Goal: Task Accomplishment & Management: Manage account settings

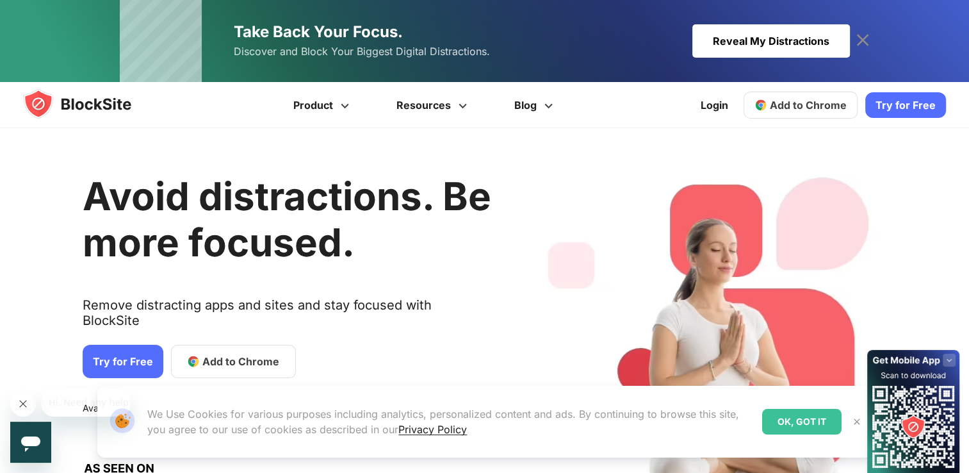
click at [136, 345] on link "Try for Free" at bounding box center [123, 361] width 81 height 33
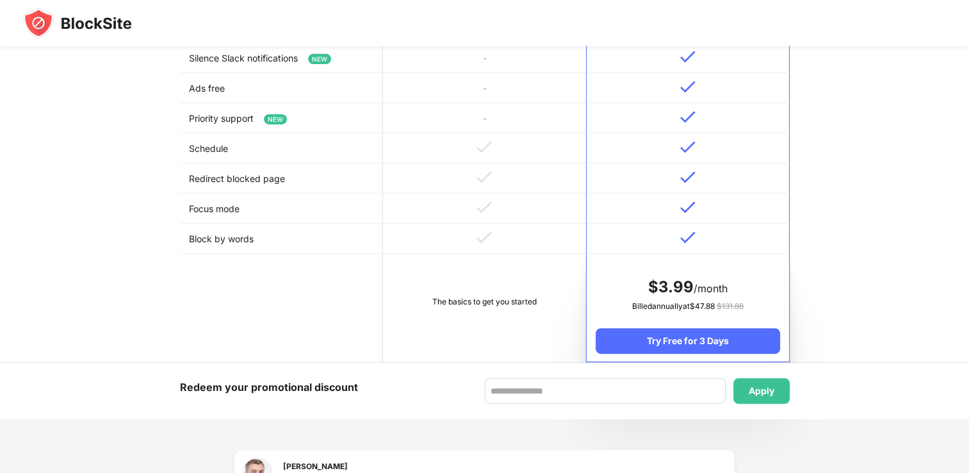
scroll to position [545, 0]
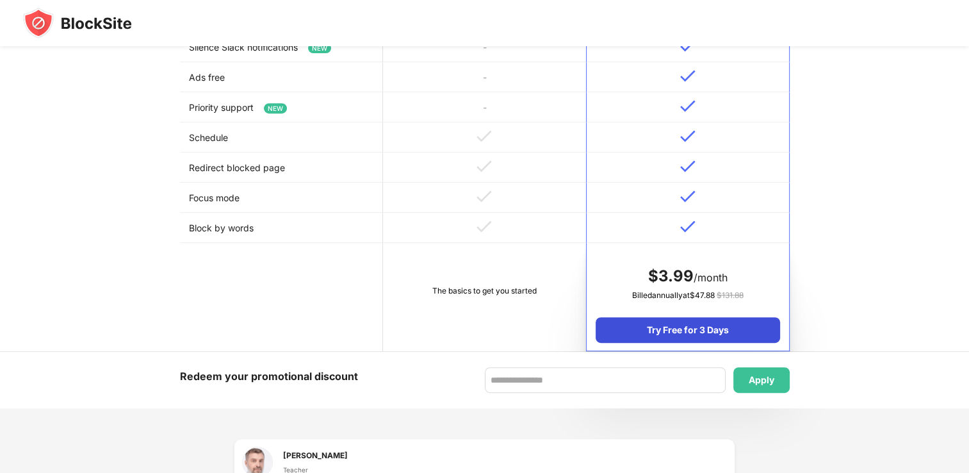
click at [670, 331] on div "Try Free for 3 Days" at bounding box center [688, 330] width 184 height 26
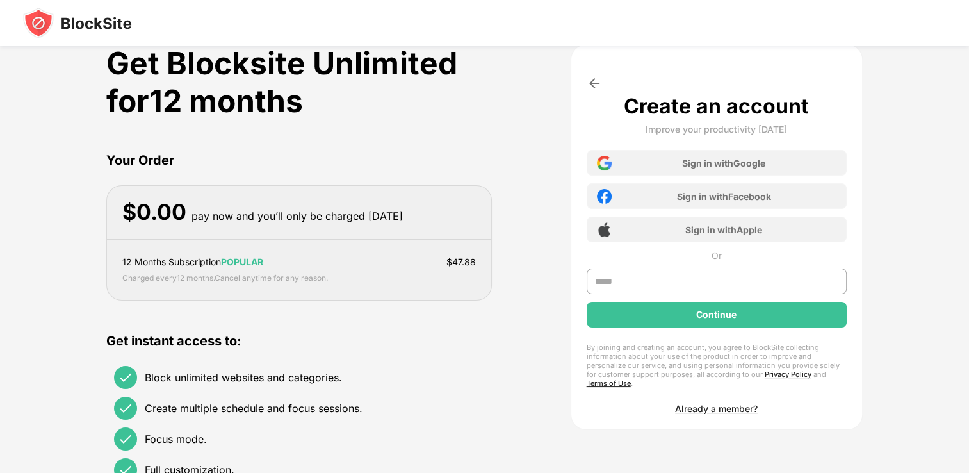
scroll to position [0, 0]
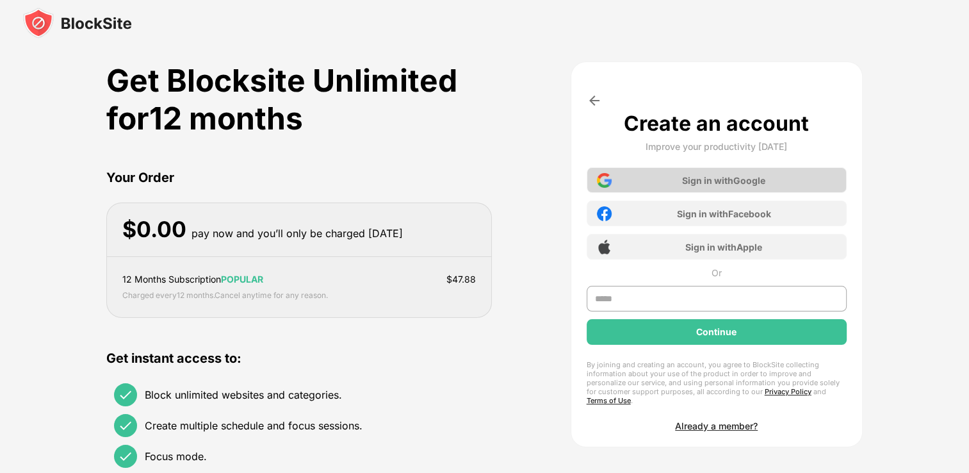
click at [666, 181] on div "Sign in with Google" at bounding box center [717, 180] width 260 height 26
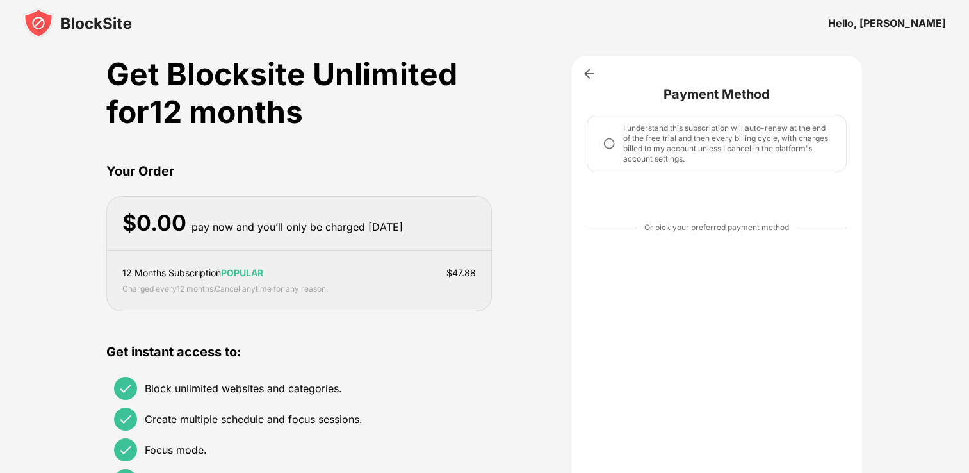
scroll to position [10, 0]
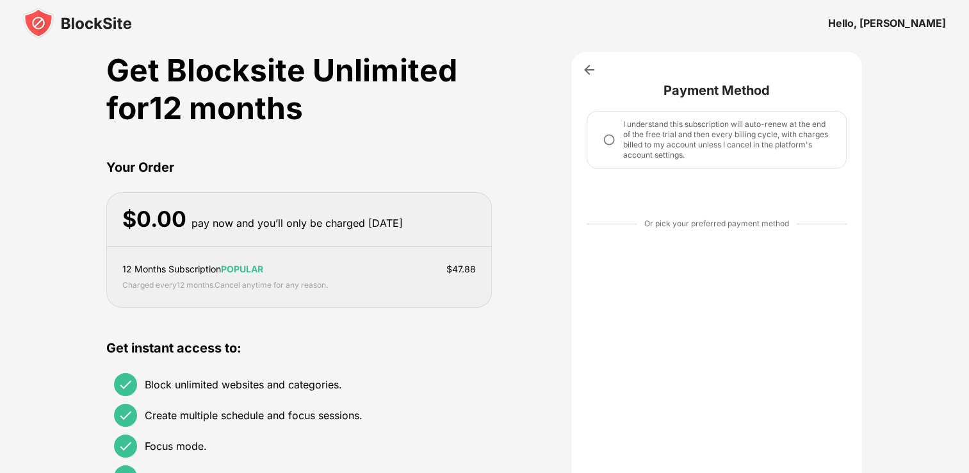
click at [610, 138] on img at bounding box center [609, 139] width 13 height 13
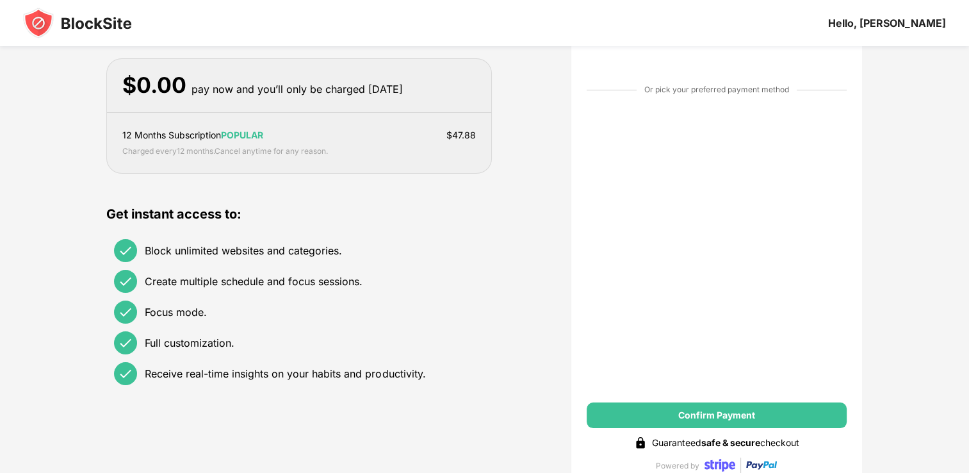
scroll to position [147, 0]
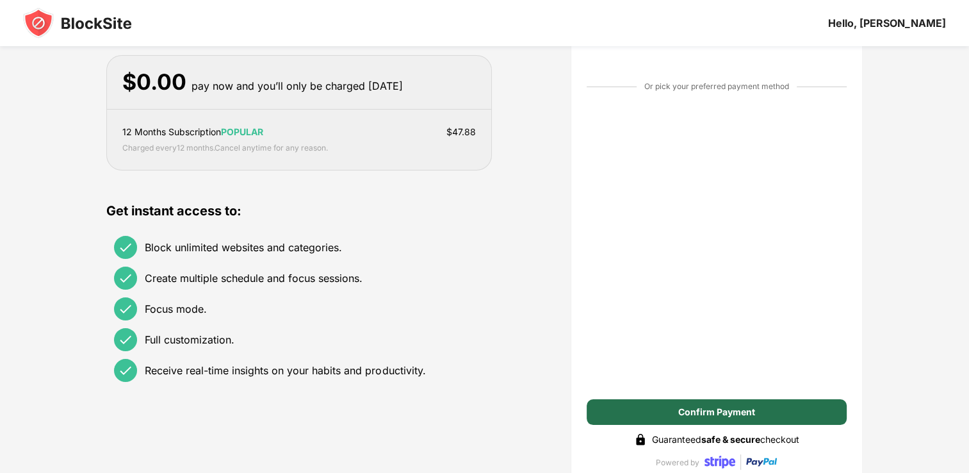
click at [720, 411] on div "Confirm Payment" at bounding box center [717, 412] width 77 height 10
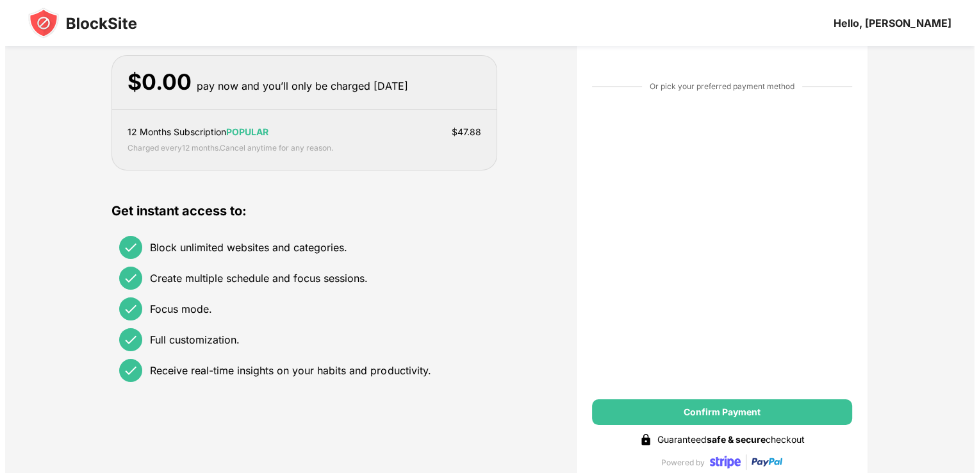
scroll to position [0, 0]
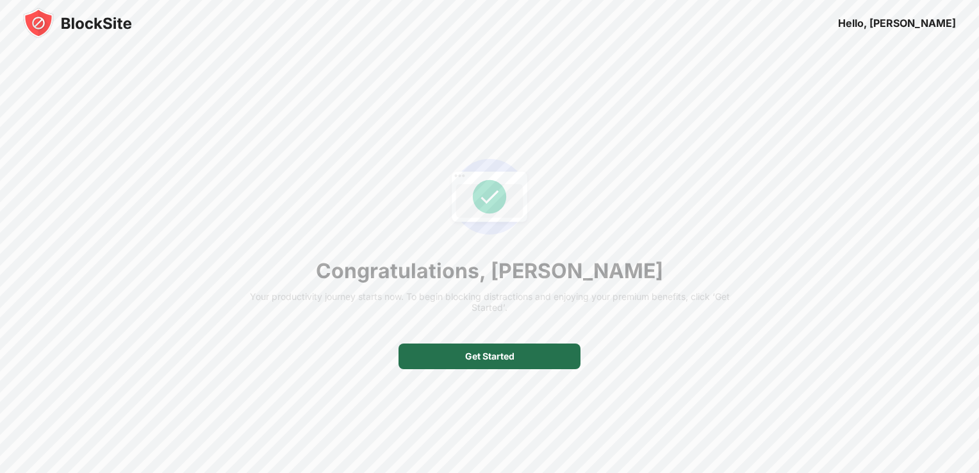
click at [523, 361] on div "Get Started" at bounding box center [490, 356] width 182 height 26
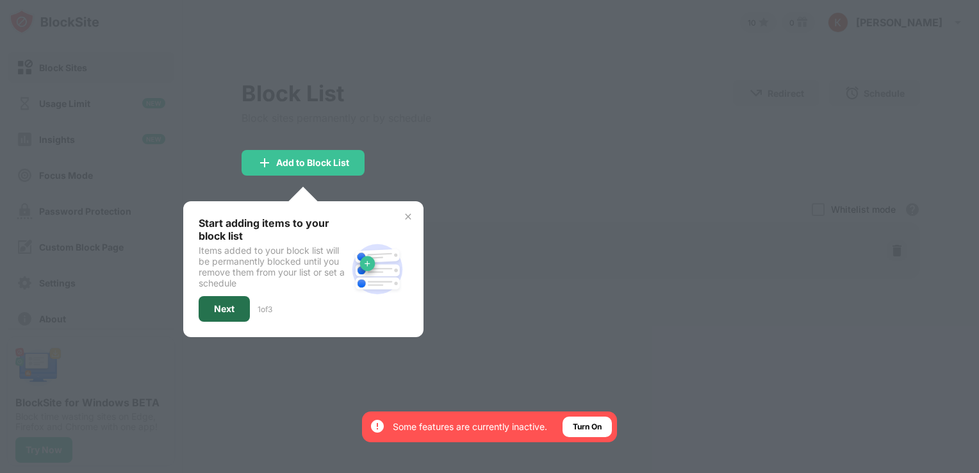
click at [227, 305] on div "Next" at bounding box center [224, 309] width 21 height 10
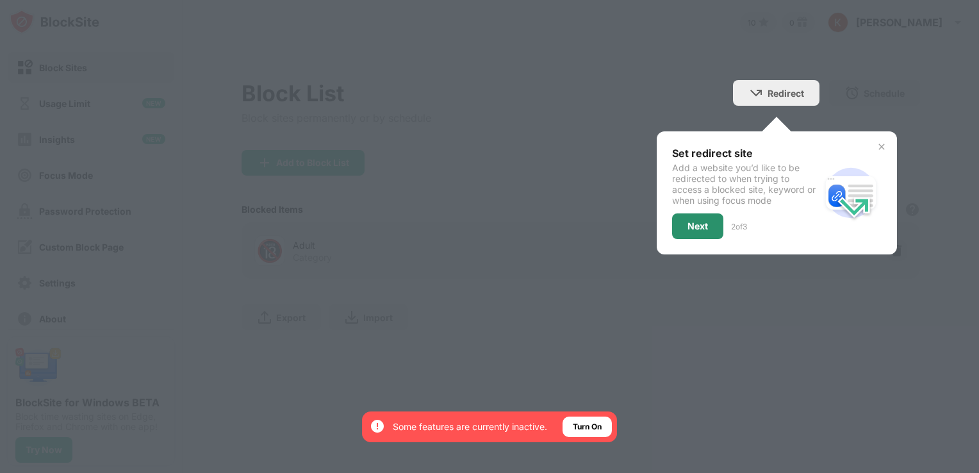
click at [697, 221] on div "Next" at bounding box center [698, 226] width 21 height 10
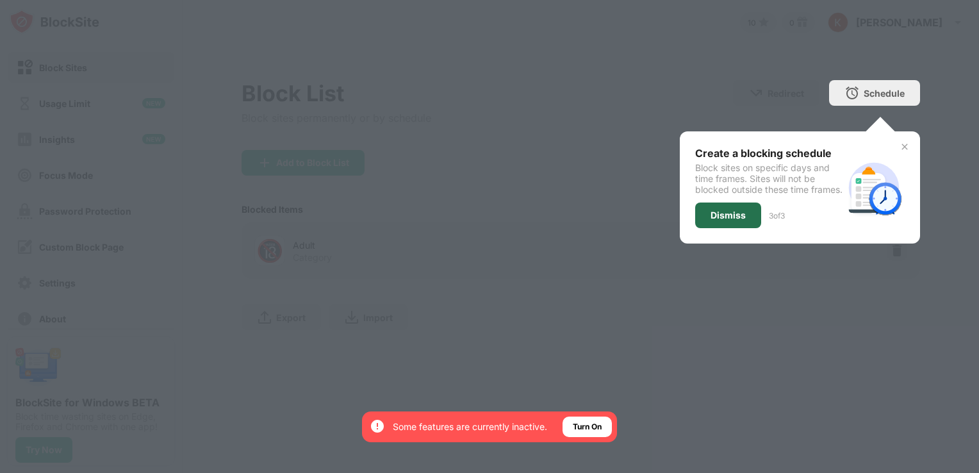
click at [720, 220] on div "Dismiss" at bounding box center [728, 215] width 35 height 10
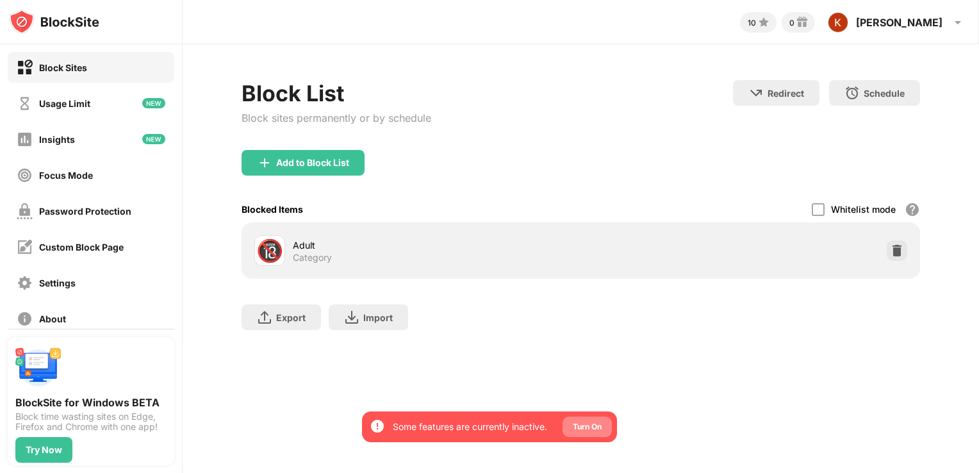
click at [587, 427] on div "Turn On" at bounding box center [587, 426] width 29 height 13
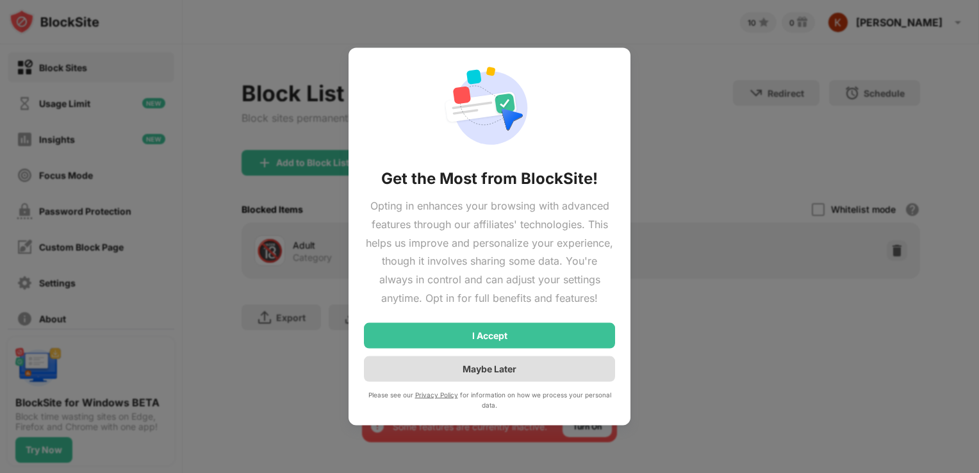
click at [474, 368] on div "Maybe Later" at bounding box center [490, 368] width 54 height 11
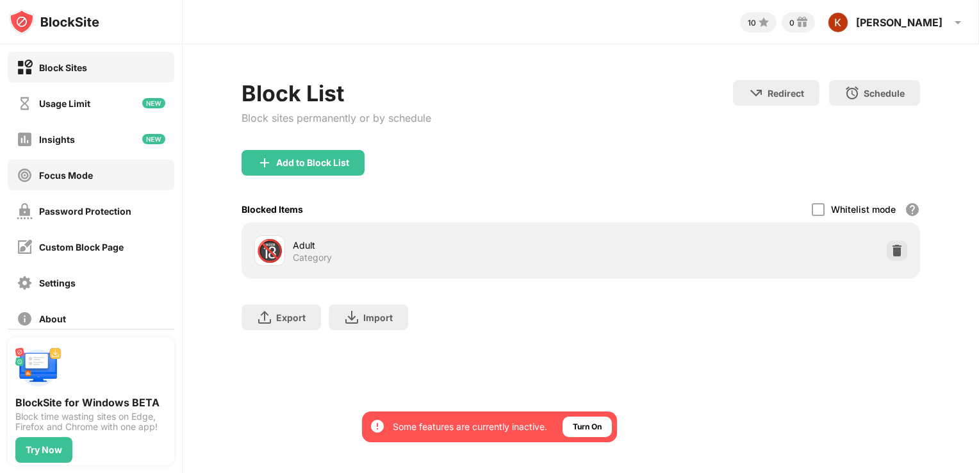
click at [92, 170] on div "Focus Mode" at bounding box center [66, 175] width 54 height 11
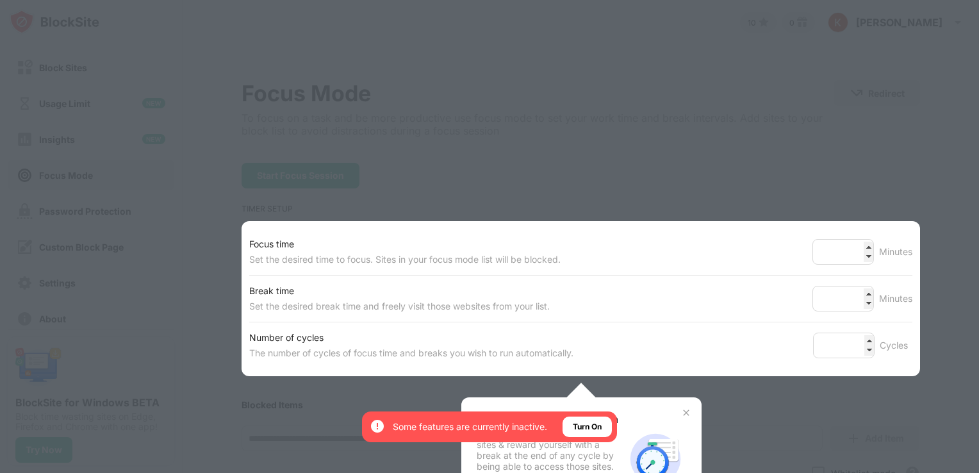
click at [828, 178] on div at bounding box center [489, 236] width 979 height 473
click at [789, 128] on div at bounding box center [489, 236] width 979 height 473
click at [767, 403] on div at bounding box center [489, 236] width 979 height 473
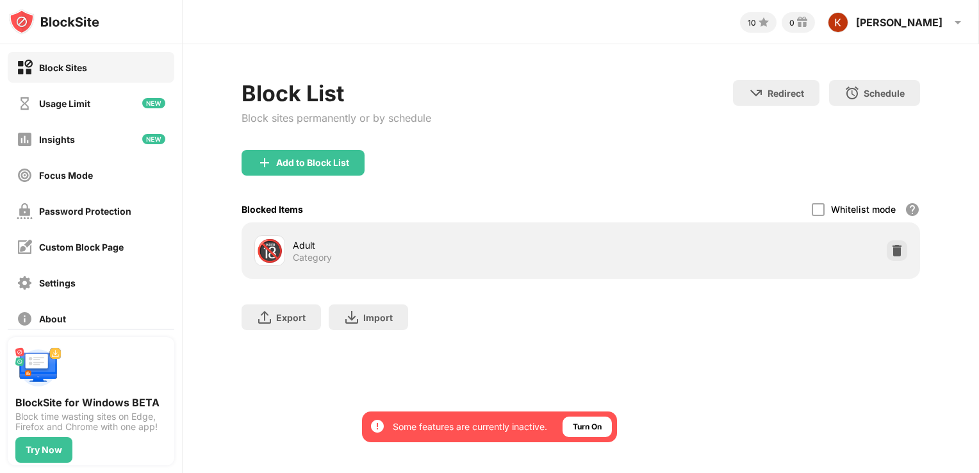
click at [42, 70] on div "Block Sites" at bounding box center [63, 67] width 48 height 11
click at [268, 165] on img at bounding box center [264, 162] width 15 height 15
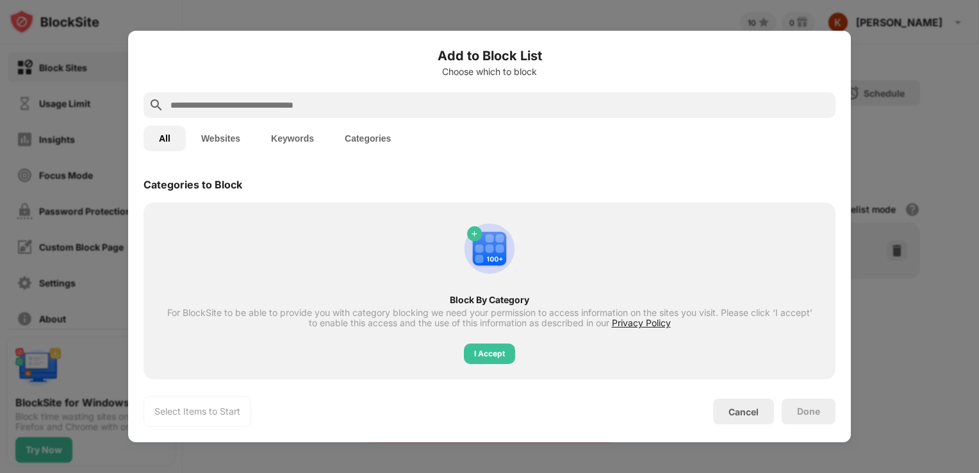
click at [225, 138] on button "Websites" at bounding box center [221, 139] width 70 height 26
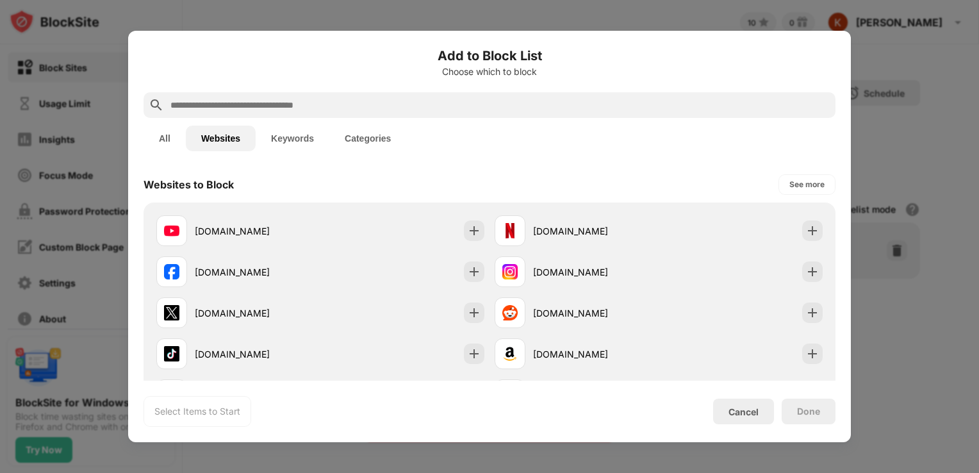
click at [327, 105] on input "text" at bounding box center [499, 104] width 661 height 15
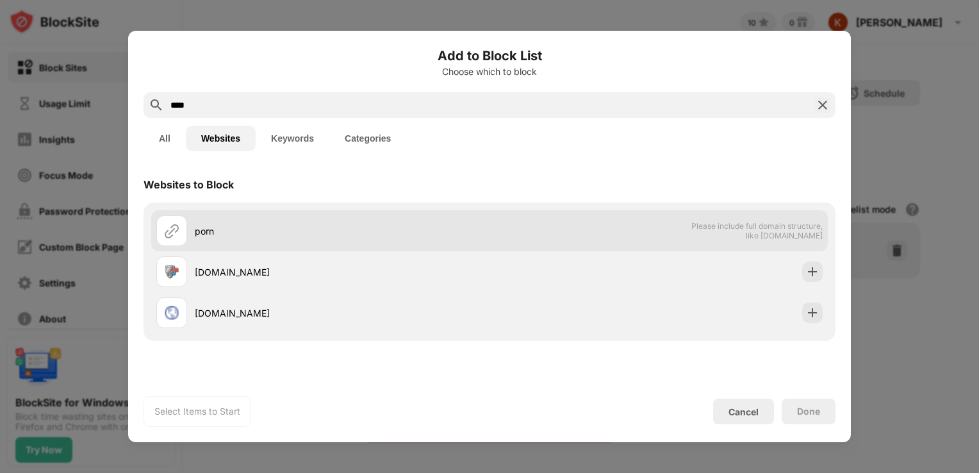
type input "****"
click at [254, 227] on div "porn" at bounding box center [342, 230] width 295 height 13
click at [228, 231] on div "porn" at bounding box center [342, 230] width 295 height 13
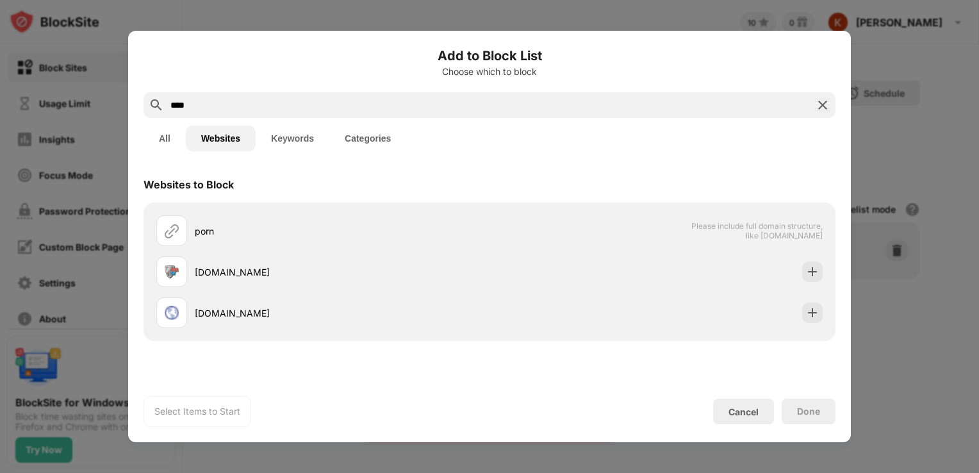
click at [290, 137] on button "Keywords" at bounding box center [293, 139] width 74 height 26
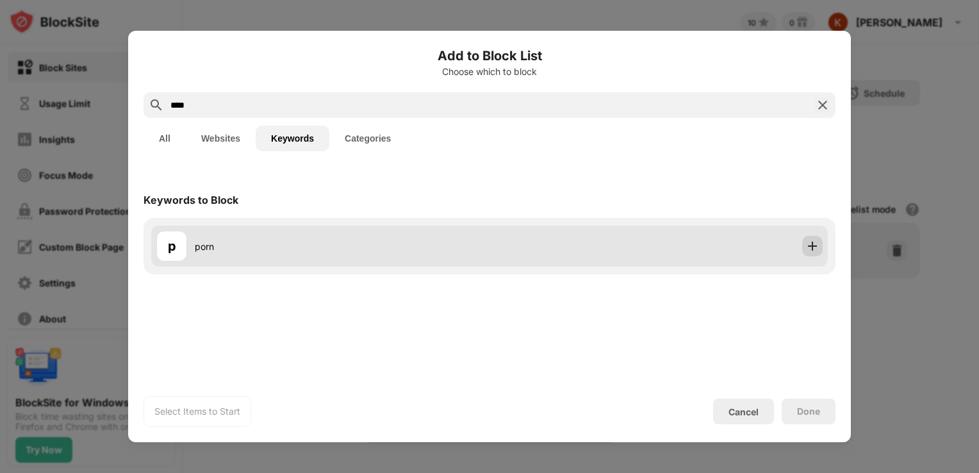
click at [813, 241] on img at bounding box center [812, 246] width 13 height 13
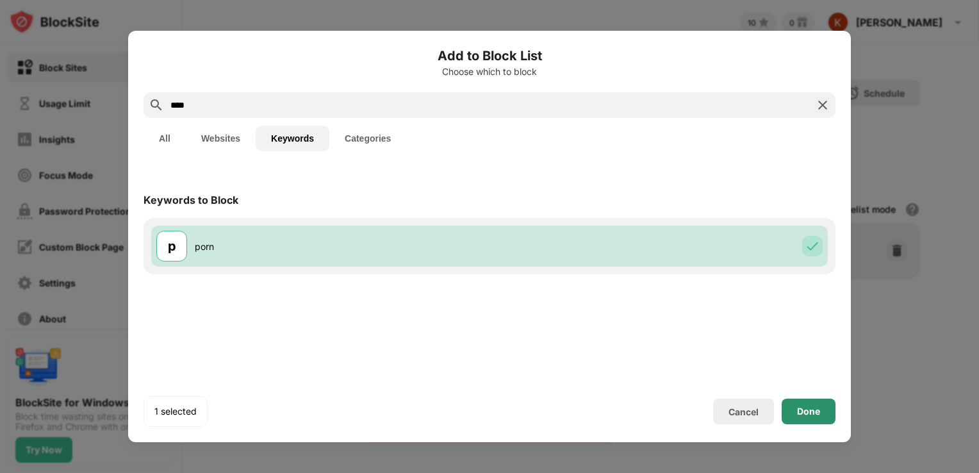
click at [819, 417] on div "Done" at bounding box center [809, 412] width 54 height 26
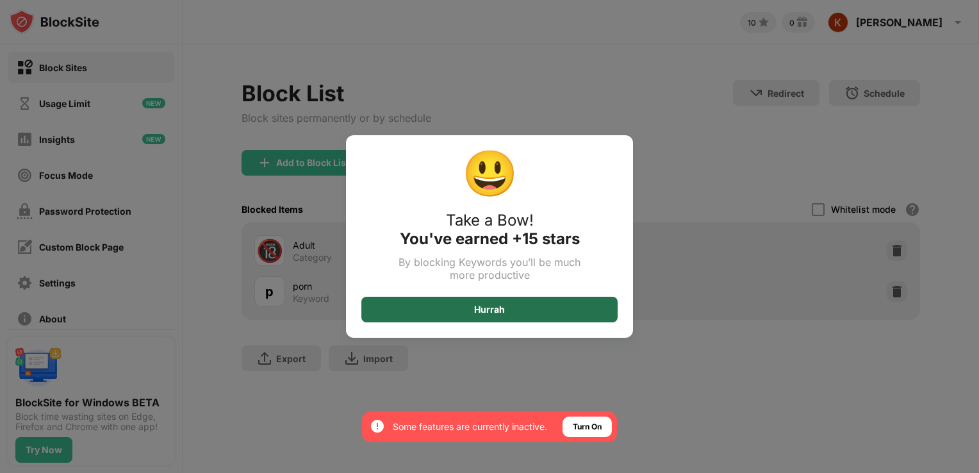
click at [487, 311] on div "Hurrah" at bounding box center [489, 309] width 31 height 10
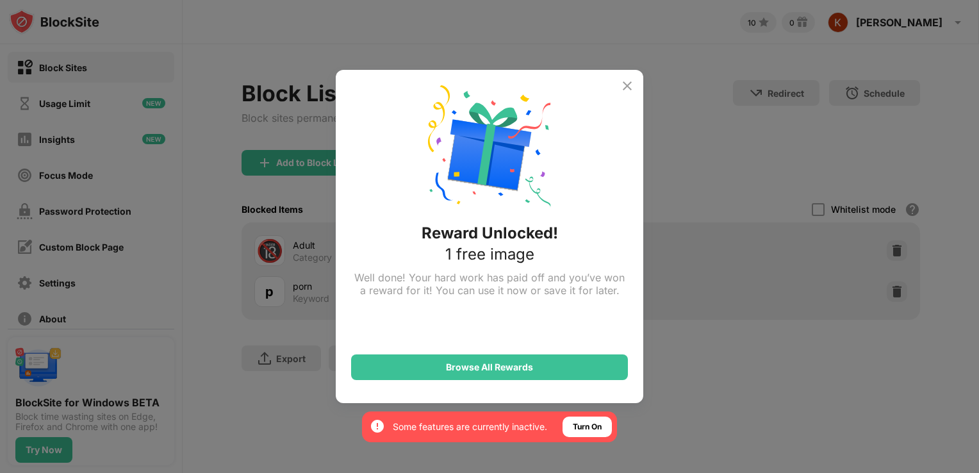
click at [627, 86] on img at bounding box center [627, 85] width 15 height 15
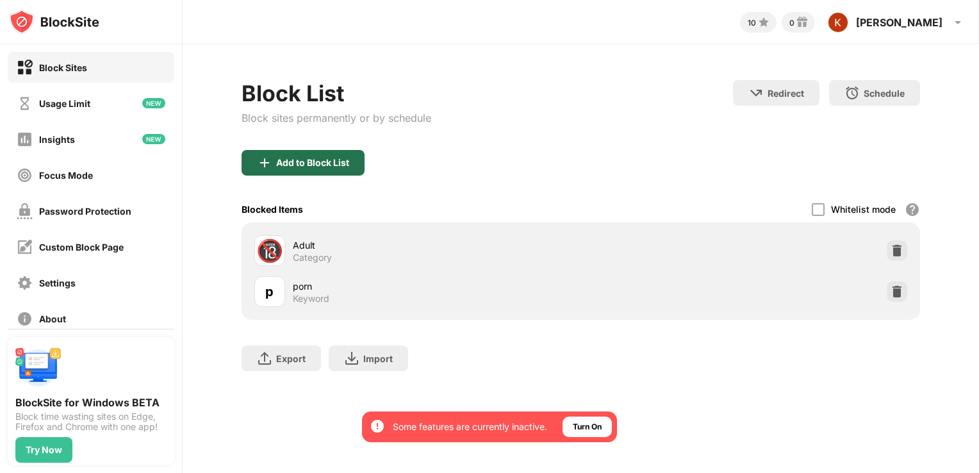
click at [278, 164] on div "Add to Block List" at bounding box center [312, 163] width 73 height 10
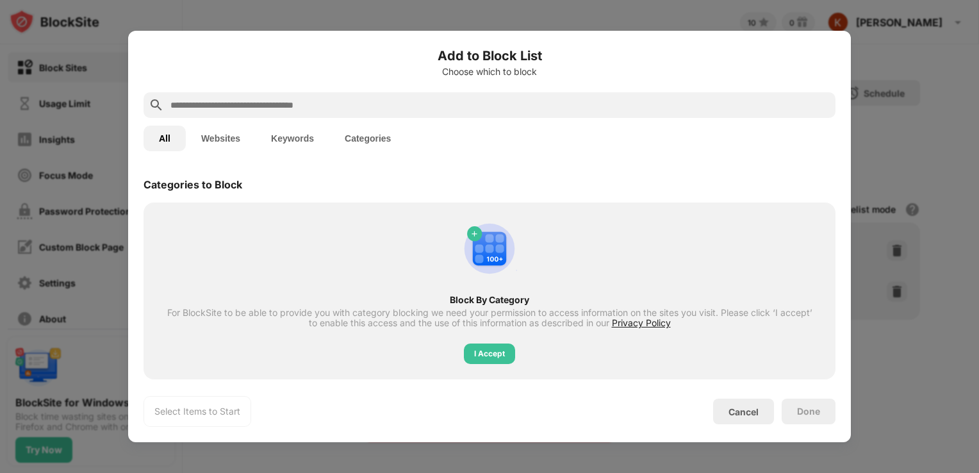
click at [365, 141] on button "Categories" at bounding box center [367, 139] width 77 height 26
click at [484, 351] on div "I Accept" at bounding box center [489, 353] width 31 height 13
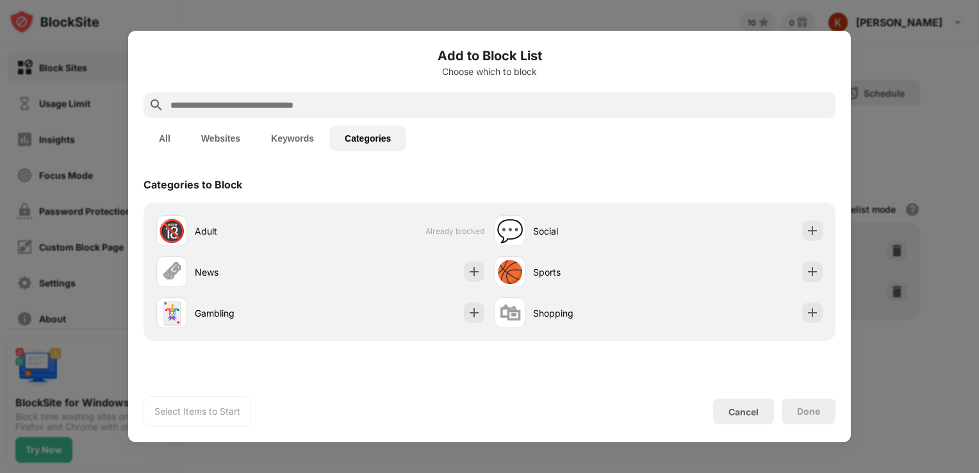
click at [302, 106] on input "text" at bounding box center [499, 104] width 661 height 15
click at [290, 140] on button "Keywords" at bounding box center [293, 139] width 74 height 26
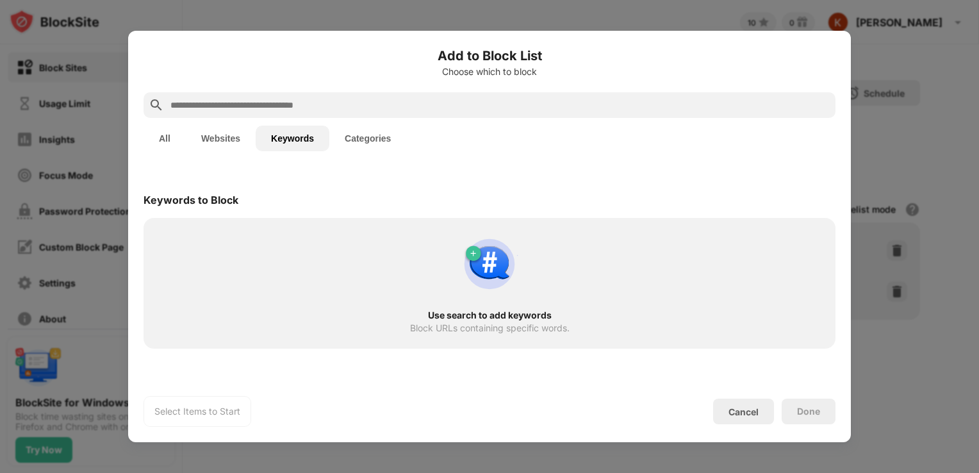
click at [266, 104] on input "text" at bounding box center [499, 104] width 661 height 15
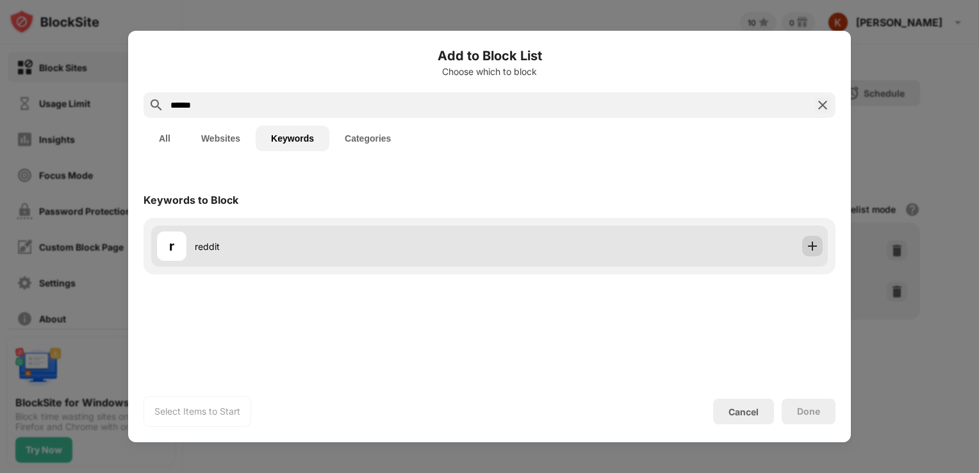
type input "******"
click at [810, 238] on div at bounding box center [812, 246] width 21 height 21
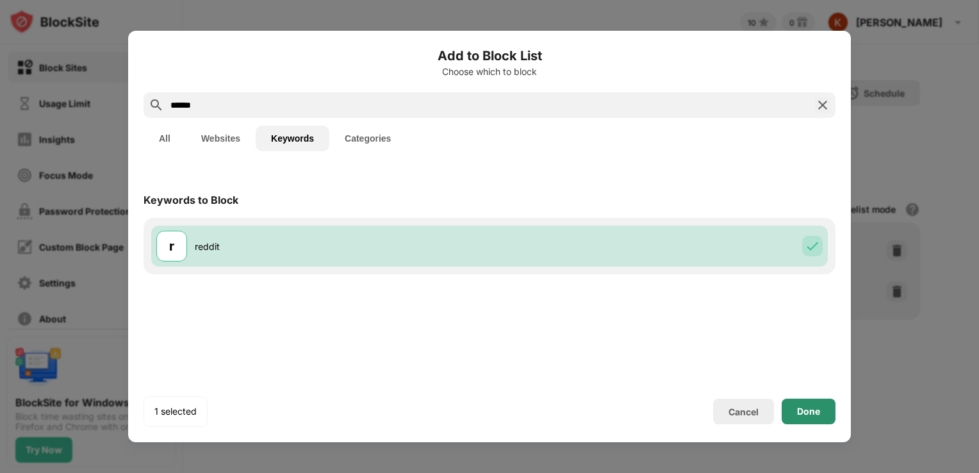
click at [809, 409] on div "Done" at bounding box center [808, 411] width 23 height 10
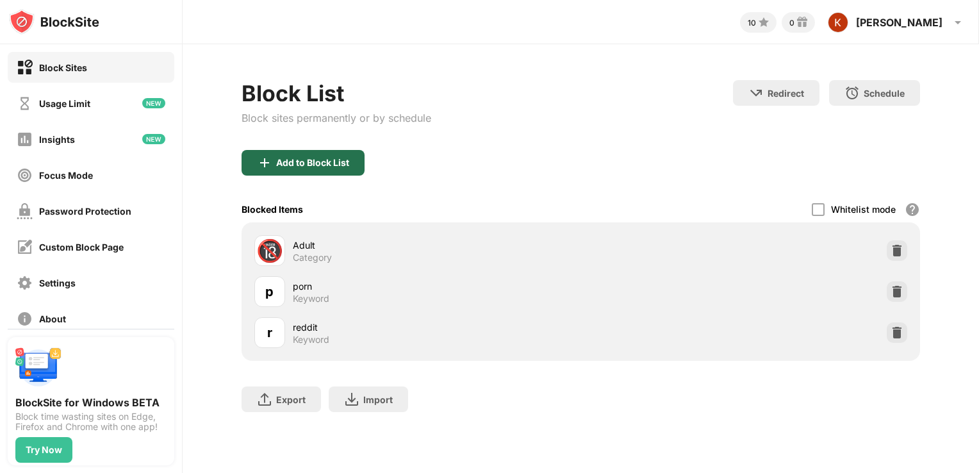
click at [271, 162] on img at bounding box center [264, 162] width 15 height 15
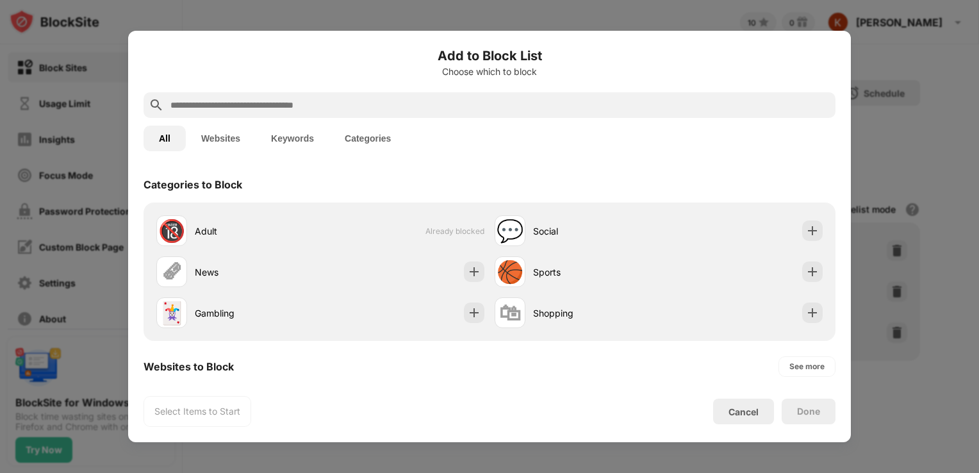
click at [252, 100] on input "text" at bounding box center [499, 104] width 661 height 15
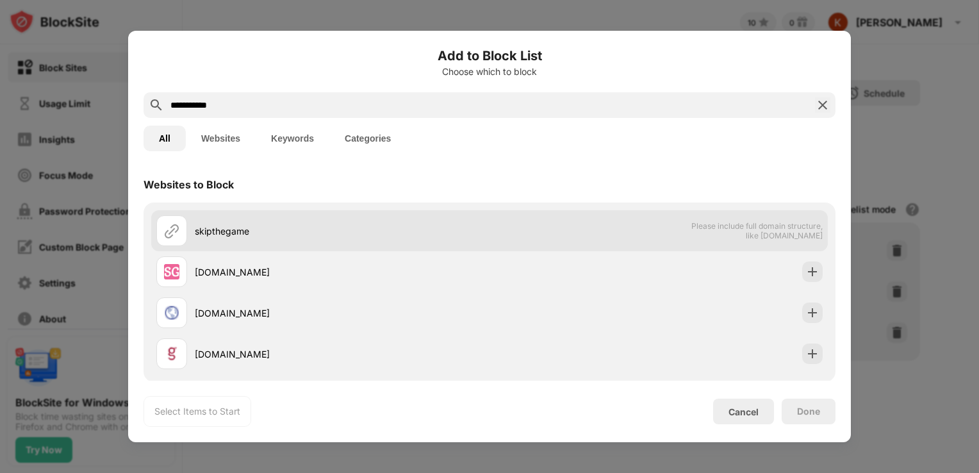
type input "**********"
click at [232, 224] on div "skipthegame" at bounding box center [342, 230] width 295 height 13
click at [527, 226] on div "skipthegame Please include full domain structure, like domain.com" at bounding box center [489, 230] width 677 height 41
click at [227, 232] on div "skipthegame" at bounding box center [342, 230] width 295 height 13
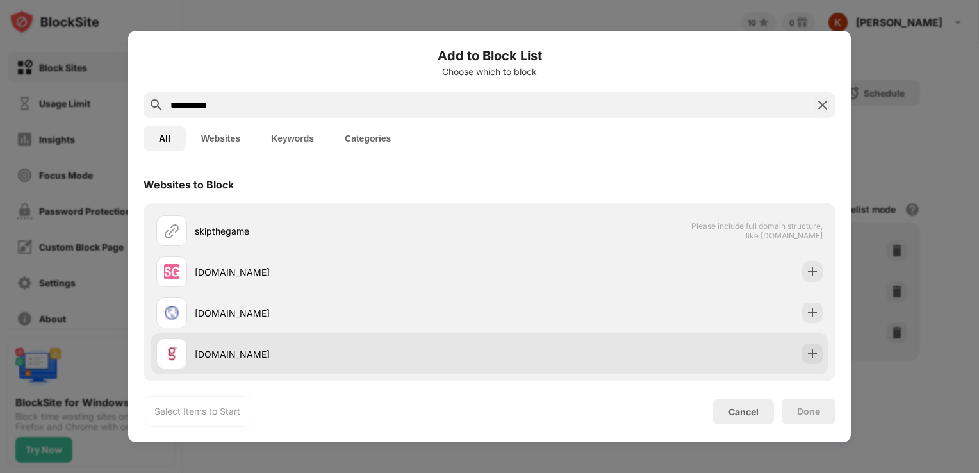
click at [340, 343] on div "skipthegames.com" at bounding box center [322, 353] width 333 height 31
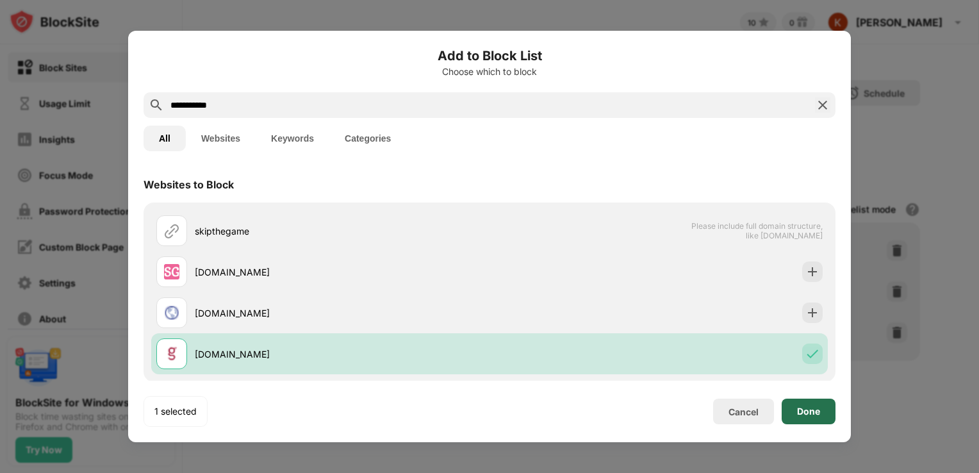
click at [807, 409] on div "Done" at bounding box center [808, 411] width 23 height 10
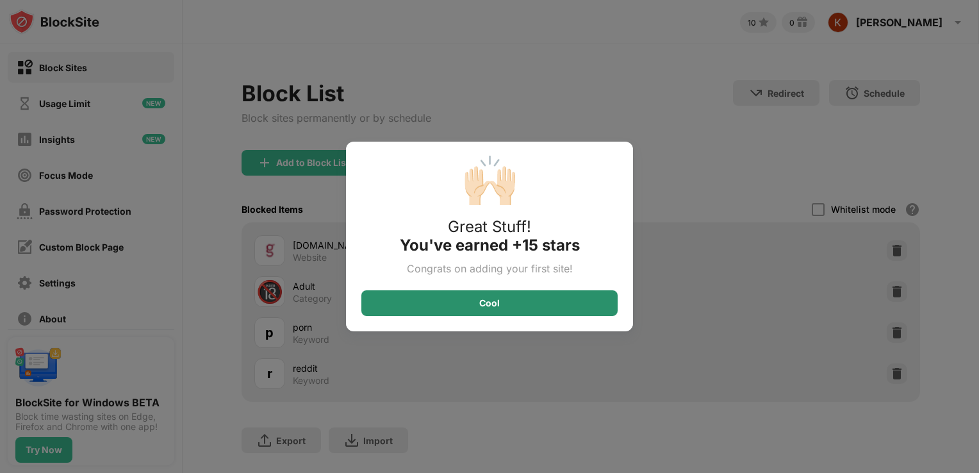
click at [496, 304] on div "Cool" at bounding box center [489, 303] width 21 height 10
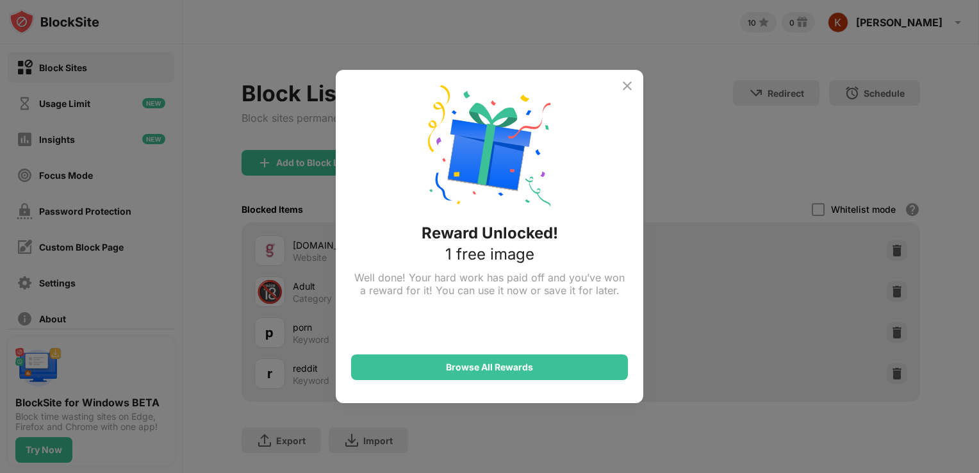
click at [627, 86] on img at bounding box center [627, 85] width 15 height 15
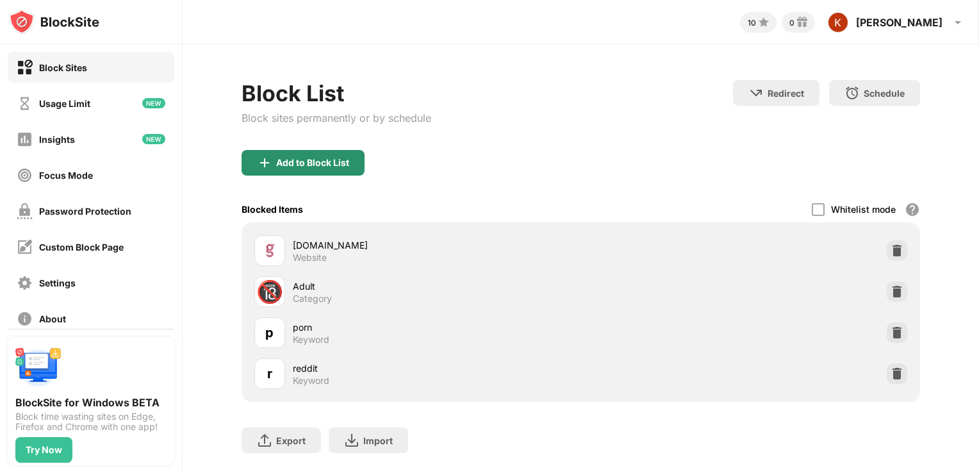
click at [278, 165] on div "Add to Block List" at bounding box center [312, 163] width 73 height 10
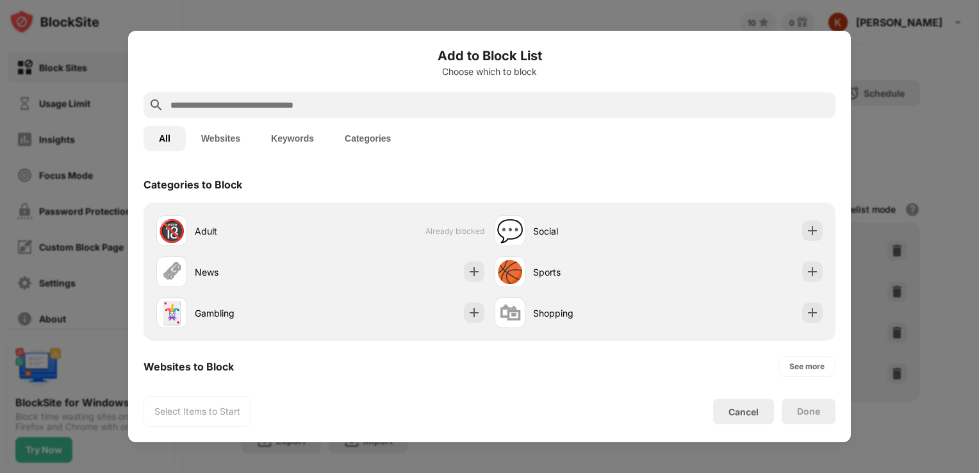
click at [297, 136] on button "Keywords" at bounding box center [293, 139] width 74 height 26
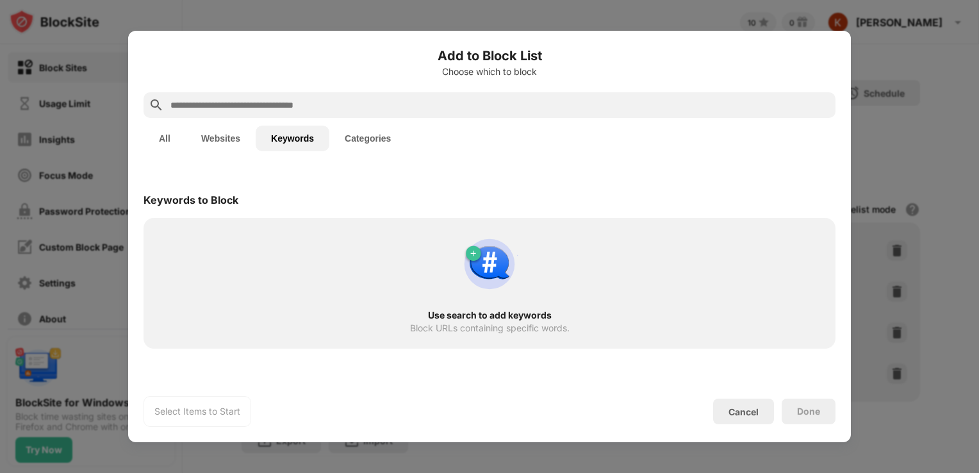
click at [225, 145] on button "Websites" at bounding box center [221, 139] width 70 height 26
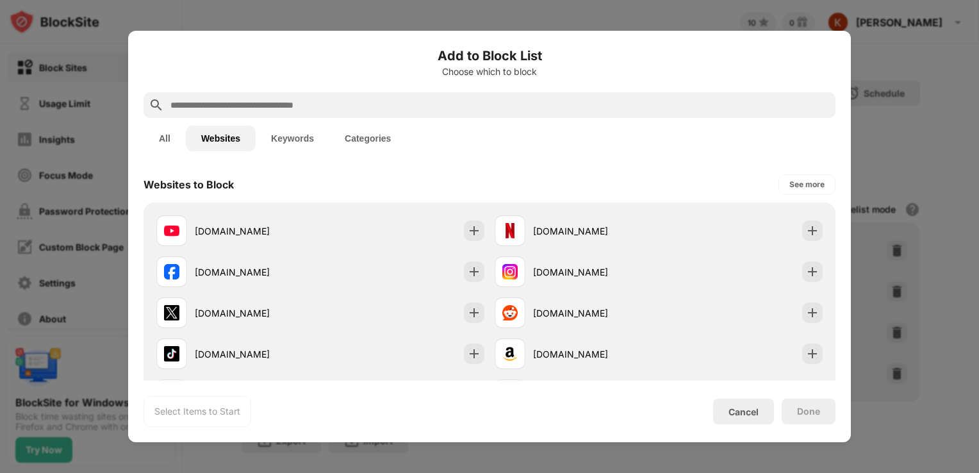
click at [167, 136] on button "All" at bounding box center [165, 139] width 42 height 26
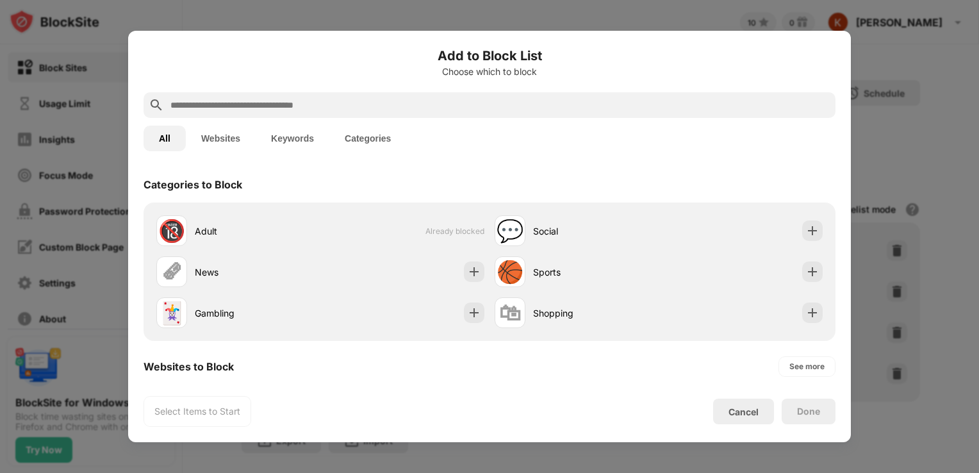
click at [226, 137] on button "Websites" at bounding box center [221, 139] width 70 height 26
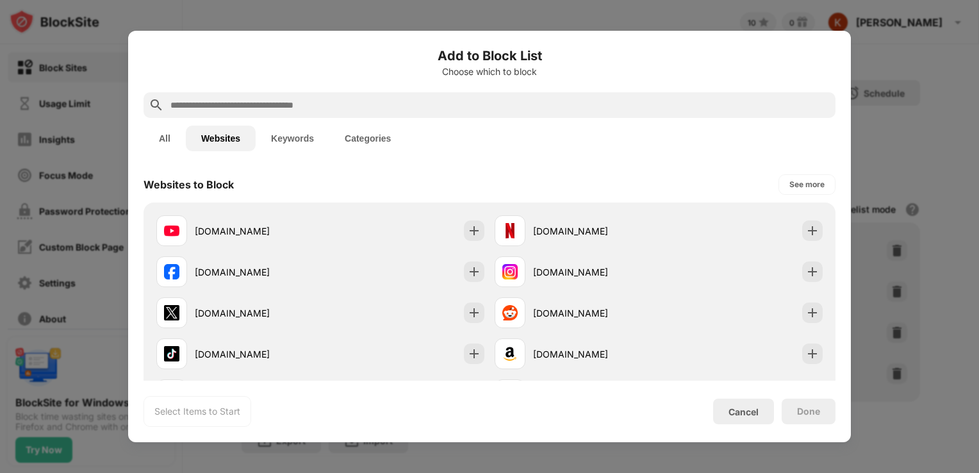
click at [242, 106] on input "text" at bounding box center [499, 104] width 661 height 15
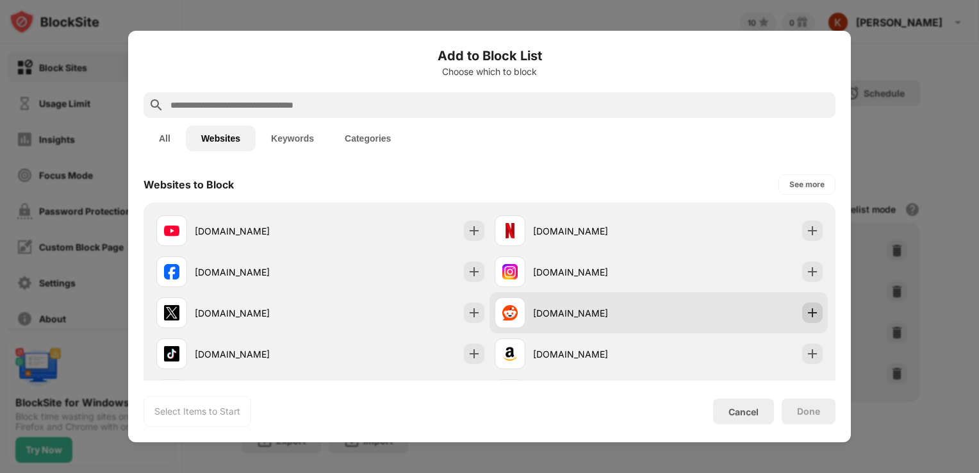
click at [806, 313] on img at bounding box center [812, 312] width 13 height 13
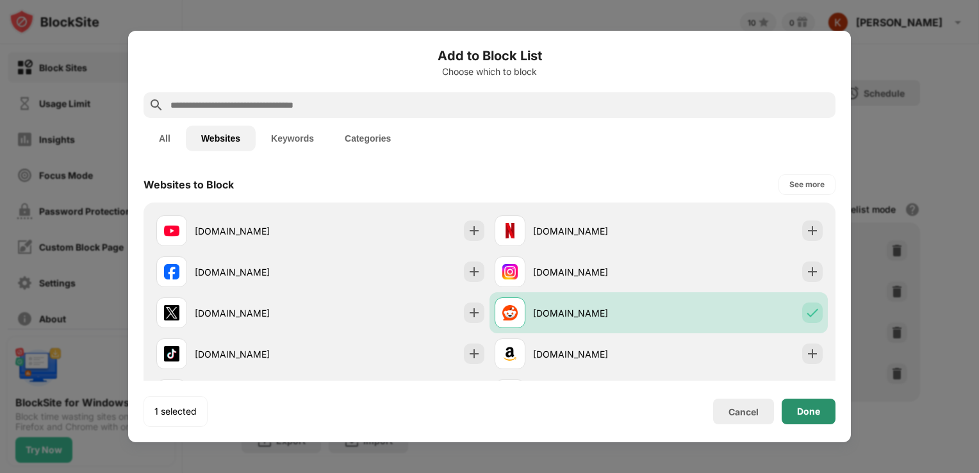
click at [811, 408] on div "Done" at bounding box center [808, 411] width 23 height 10
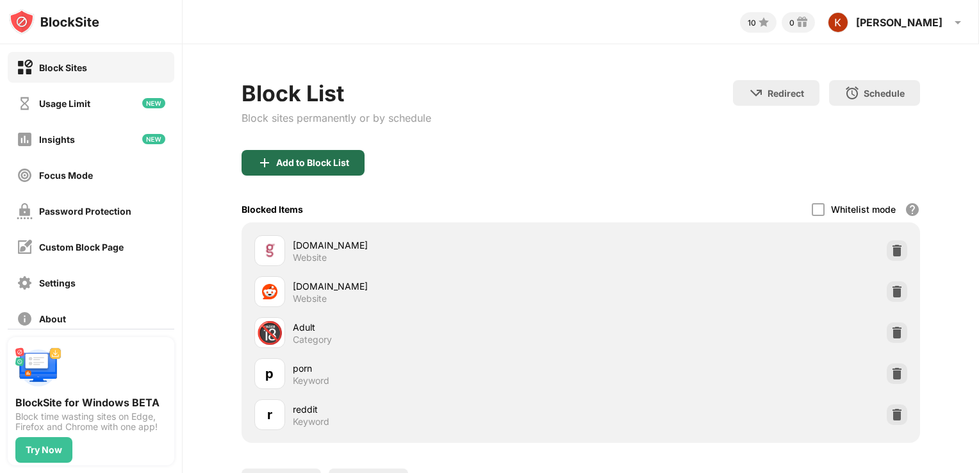
click at [288, 160] on div "Add to Block List" at bounding box center [312, 163] width 73 height 10
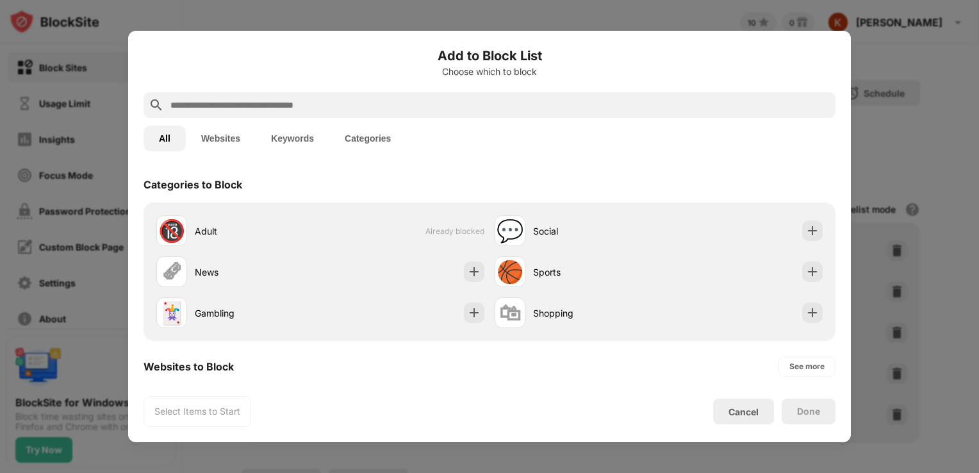
click at [214, 135] on button "Websites" at bounding box center [221, 139] width 70 height 26
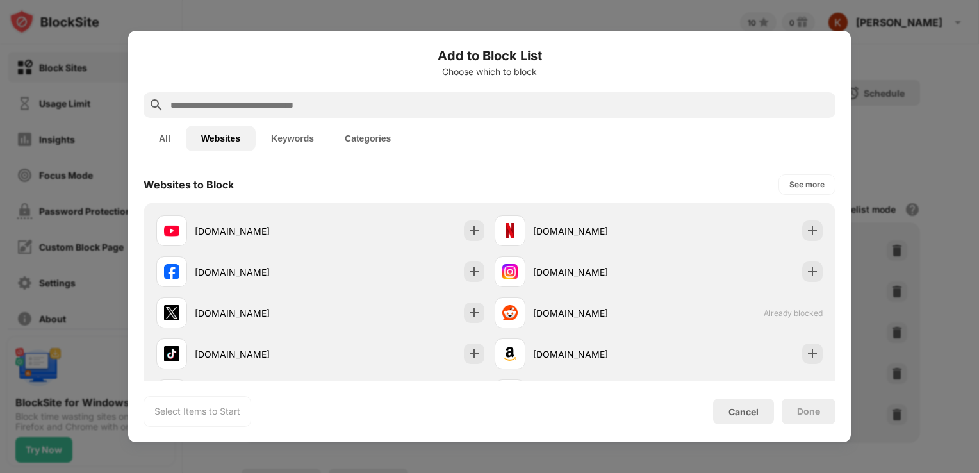
click at [228, 110] on input "text" at bounding box center [499, 104] width 661 height 15
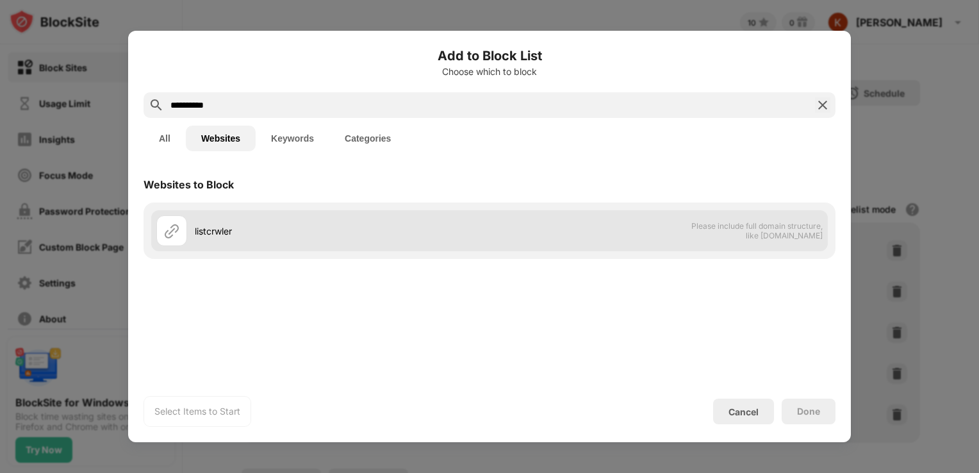
click at [217, 235] on div "listcrwler" at bounding box center [342, 230] width 295 height 13
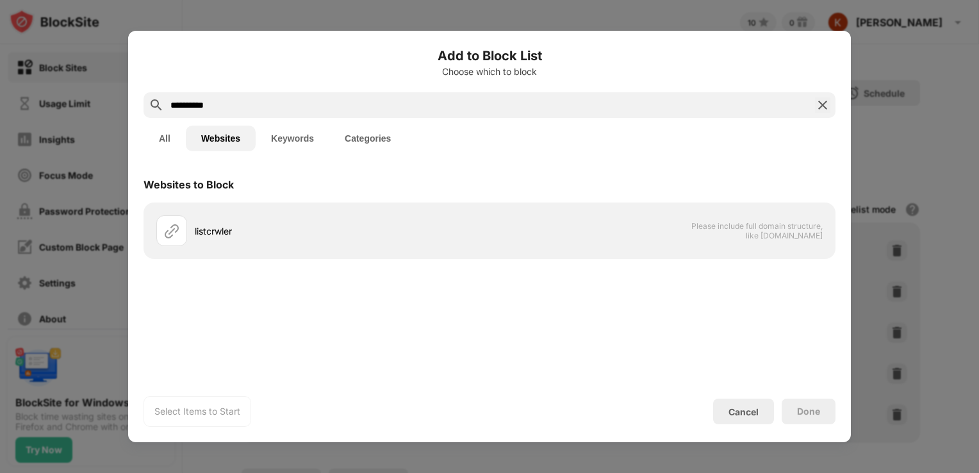
click at [191, 103] on input "**********" at bounding box center [489, 104] width 641 height 15
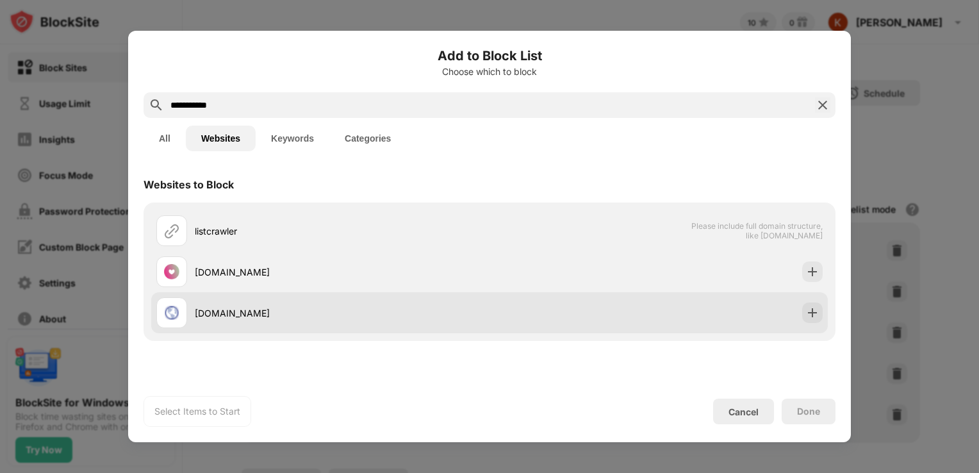
type input "**********"
click at [260, 309] on div "listcrawlers.org" at bounding box center [342, 312] width 295 height 13
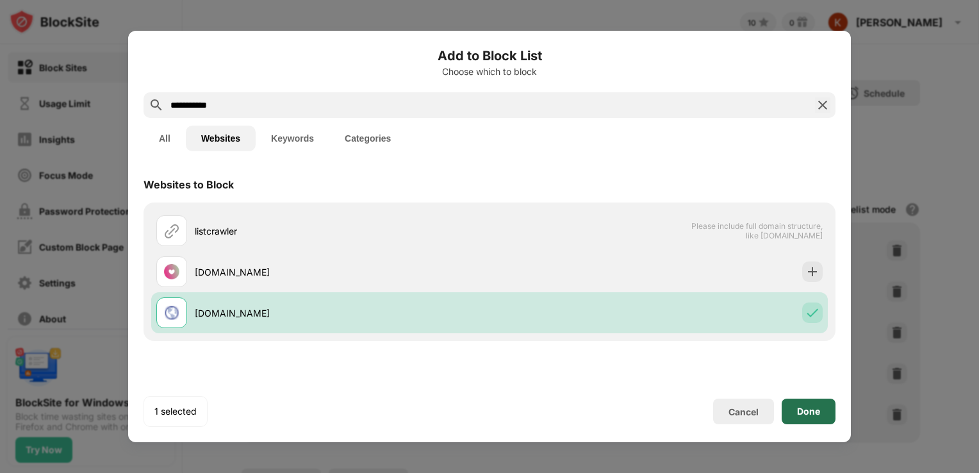
click at [814, 422] on div "Done" at bounding box center [809, 412] width 54 height 26
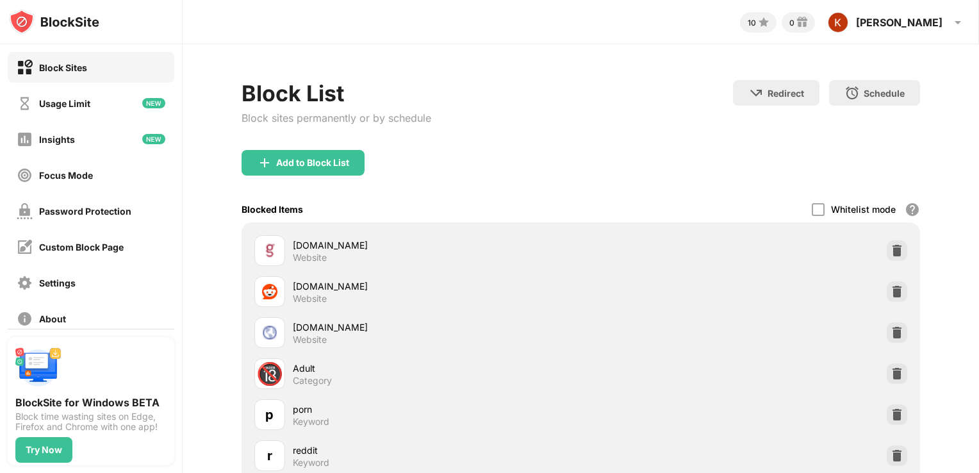
scroll to position [119, 0]
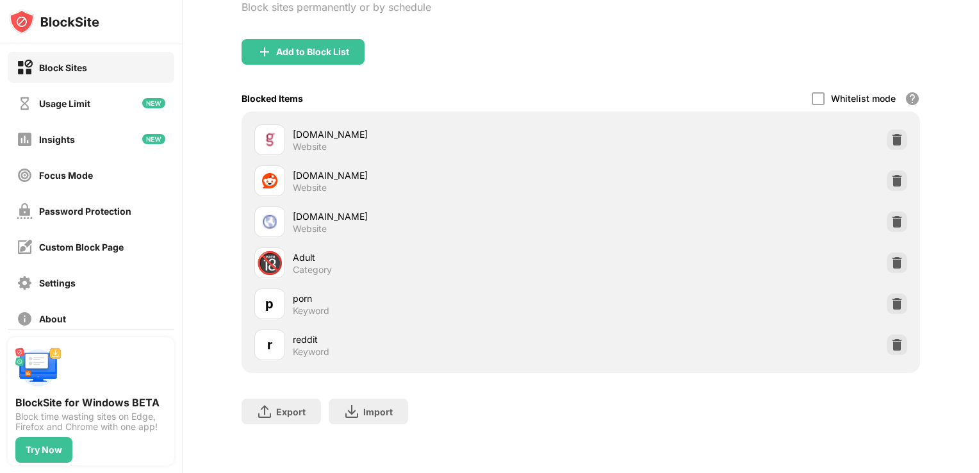
click at [593, 399] on div "Export Export Files (for websites items only) Import Import Files (for websites…" at bounding box center [581, 405] width 679 height 64
click at [497, 422] on div "Export Export Files (for websites items only) Import Import Files (for websites…" at bounding box center [581, 405] width 679 height 64
click at [463, 43] on div "Add to Block List" at bounding box center [581, 62] width 679 height 46
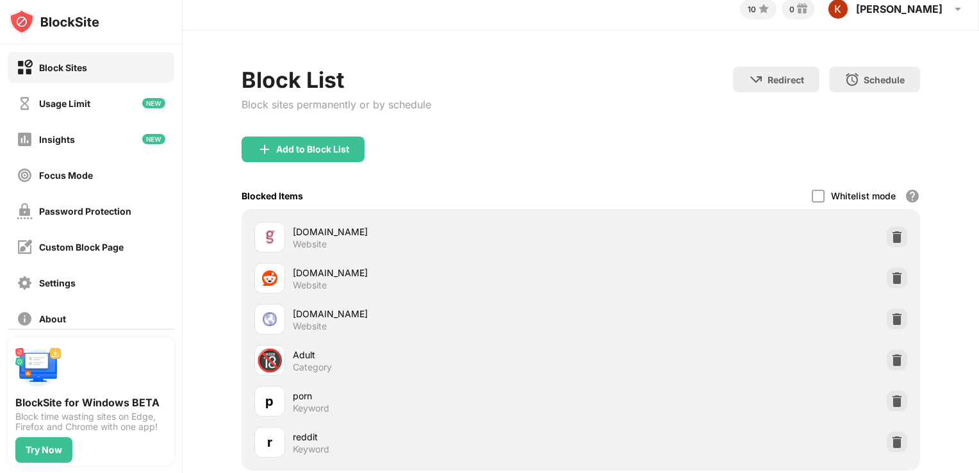
scroll to position [0, 0]
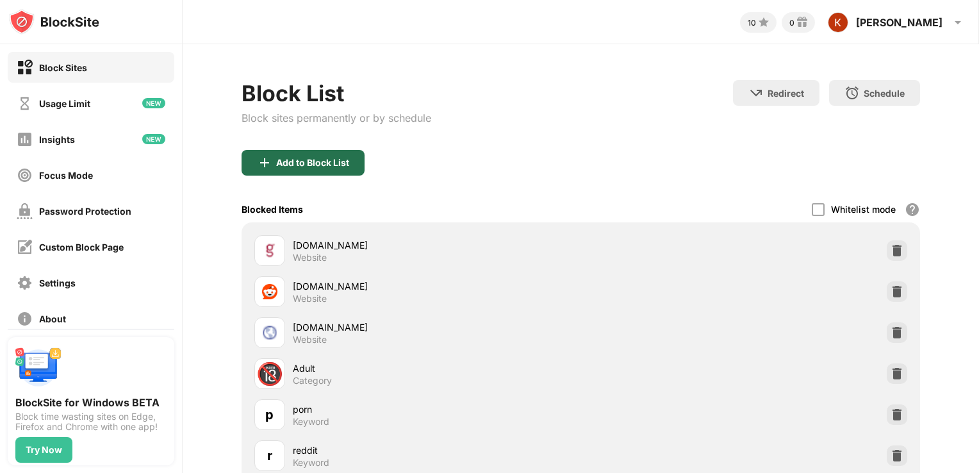
click at [261, 160] on img at bounding box center [264, 162] width 15 height 15
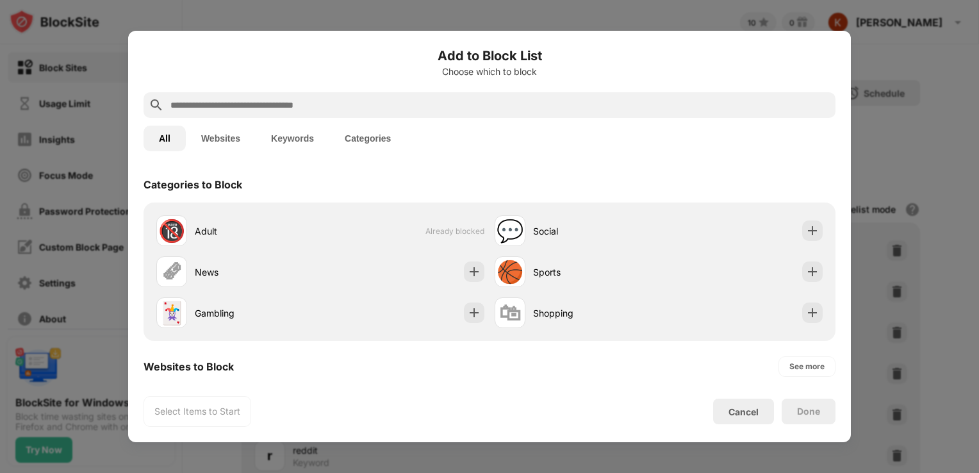
click at [231, 140] on button "Websites" at bounding box center [221, 139] width 70 height 26
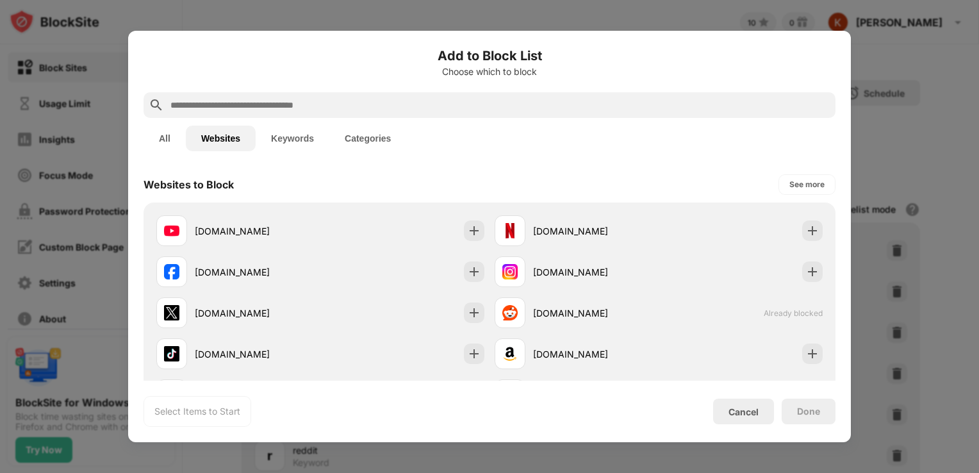
click at [292, 105] on input "text" at bounding box center [499, 104] width 661 height 15
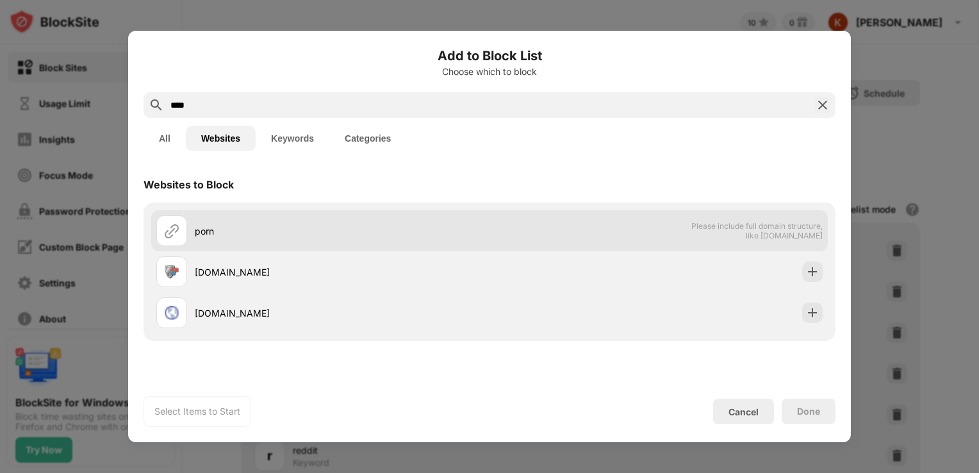
type input "****"
click at [309, 241] on div "porn" at bounding box center [322, 230] width 333 height 31
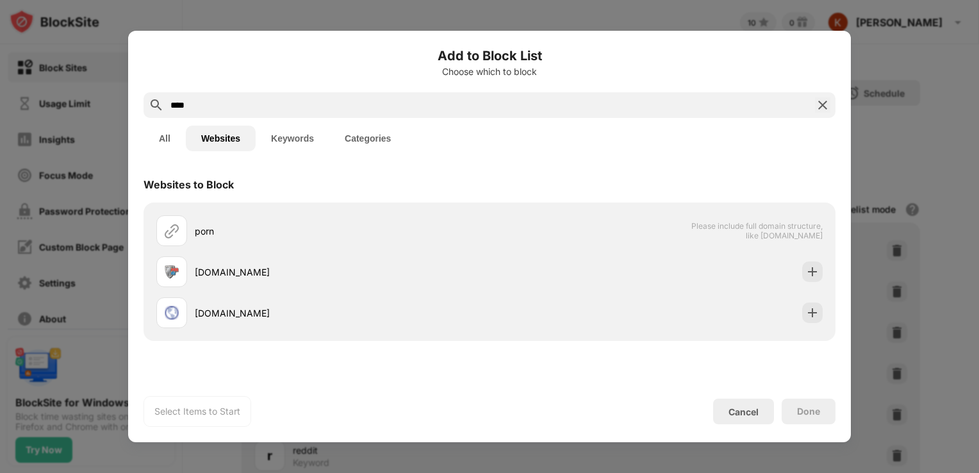
click at [295, 134] on button "Keywords" at bounding box center [293, 139] width 74 height 26
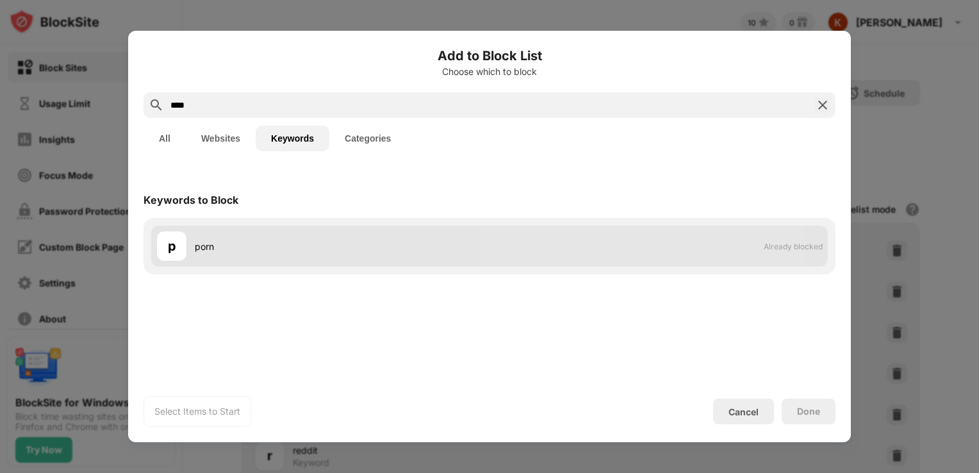
click at [275, 249] on div "porn" at bounding box center [342, 246] width 295 height 13
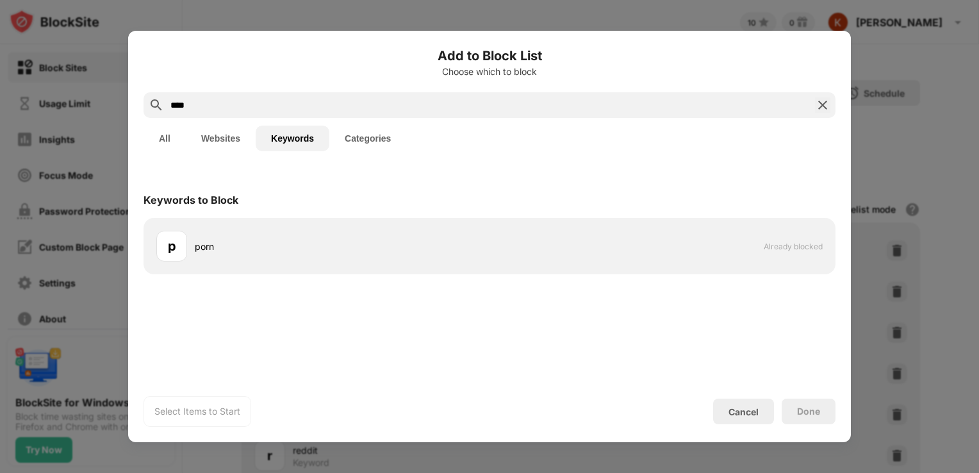
click at [820, 103] on img at bounding box center [822, 104] width 15 height 15
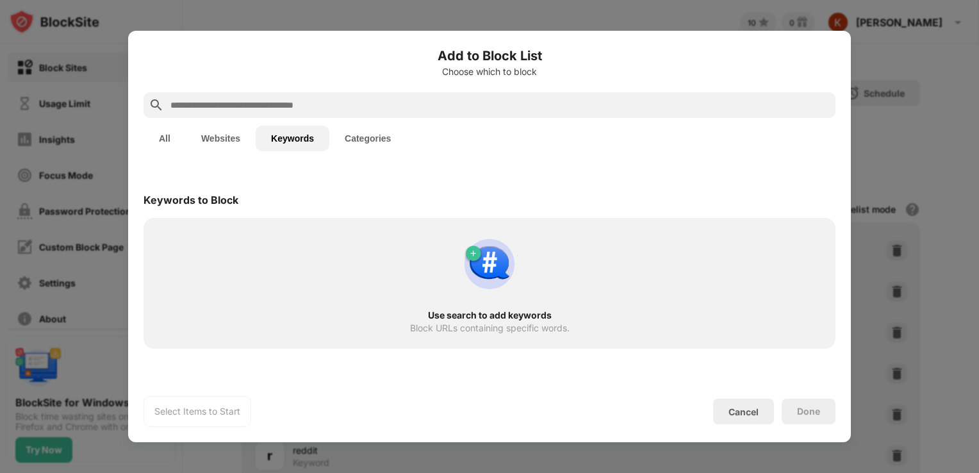
click at [511, 104] on input "text" at bounding box center [499, 104] width 661 height 15
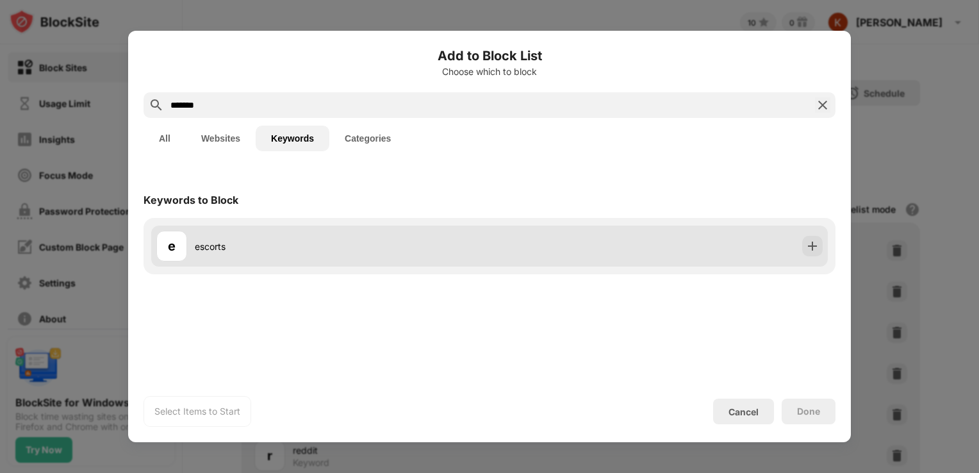
type input "*******"
click at [823, 253] on div "e escorts" at bounding box center [489, 246] width 677 height 41
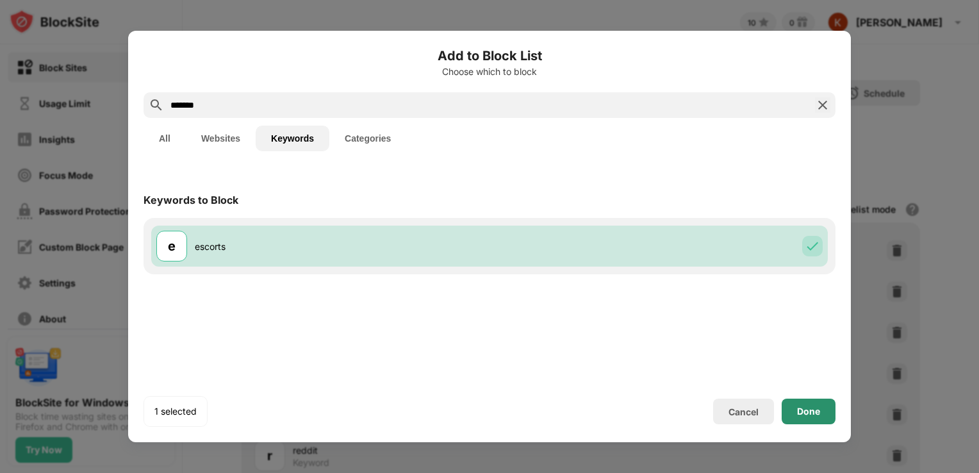
click at [805, 399] on div "Done" at bounding box center [809, 412] width 54 height 26
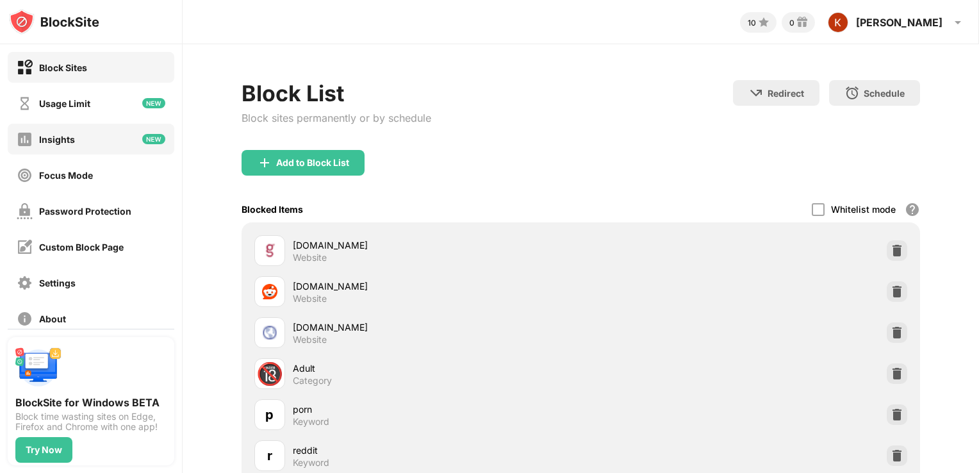
click at [50, 142] on div "Insights" at bounding box center [57, 139] width 36 height 11
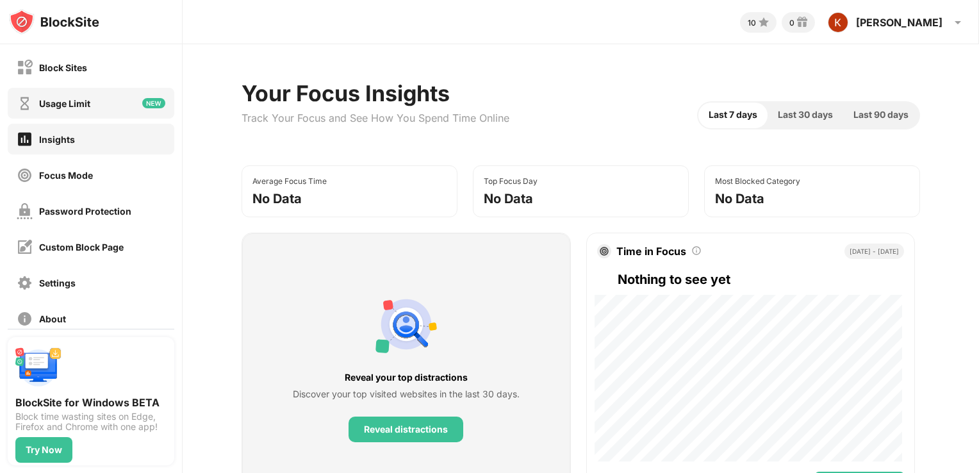
click at [50, 99] on div "Usage Limit" at bounding box center [64, 103] width 51 height 11
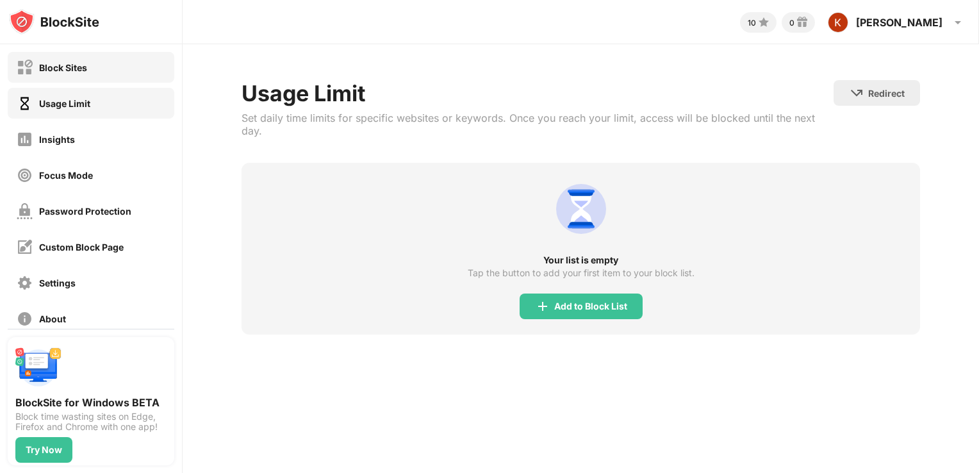
click at [51, 60] on div "Block Sites" at bounding box center [52, 68] width 70 height 16
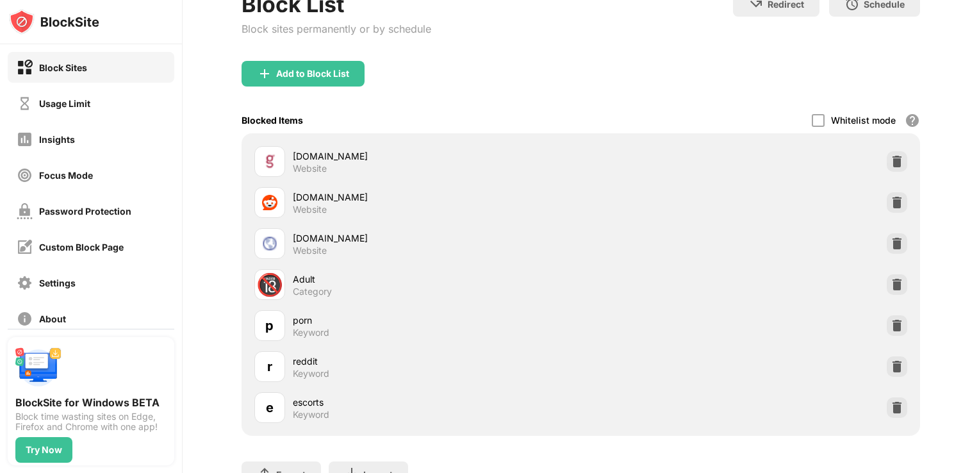
scroll to position [160, 0]
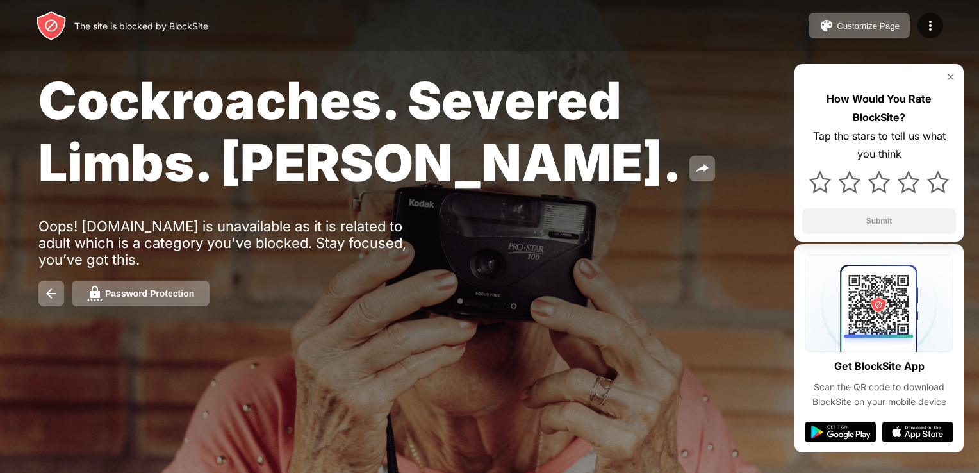
click at [950, 75] on img at bounding box center [951, 77] width 10 height 10
